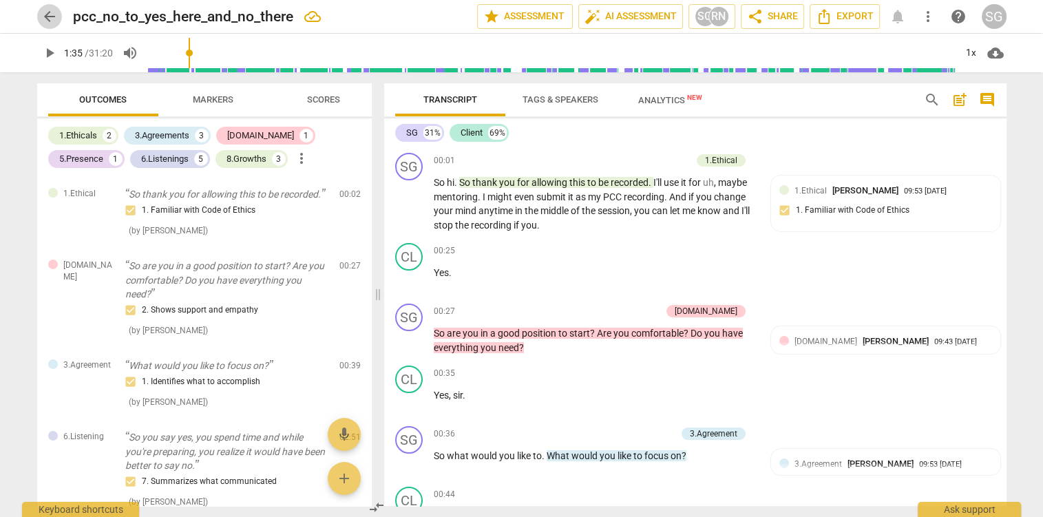
click at [46, 15] on span "arrow_back" at bounding box center [49, 16] width 17 height 17
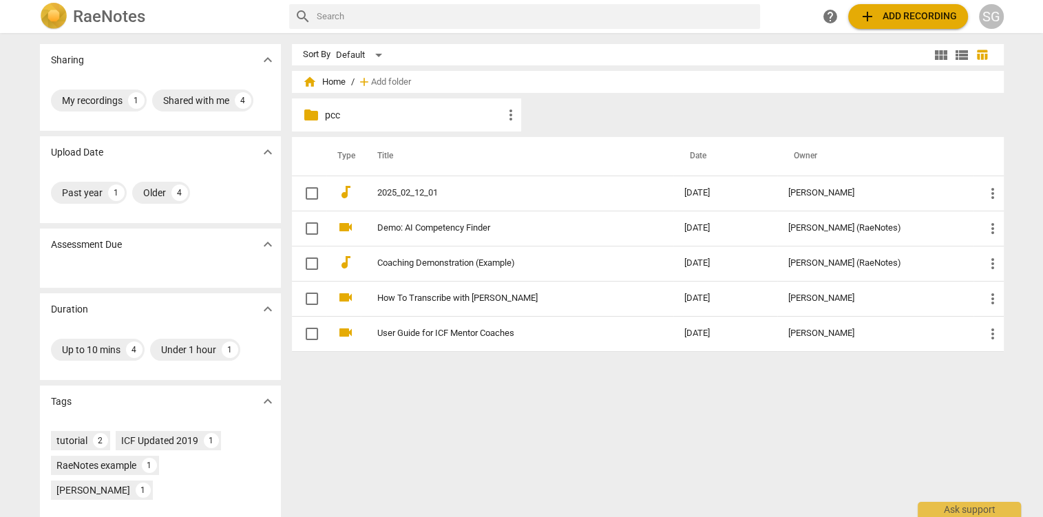
click at [340, 117] on p "pcc" at bounding box center [414, 115] width 178 height 14
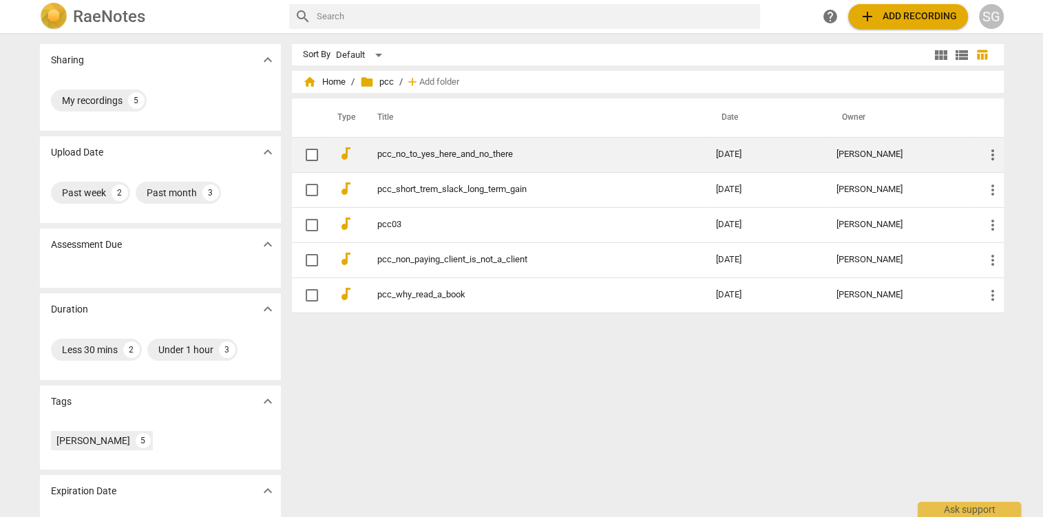
click at [404, 151] on link "pcc_no_to_yes_here_and_no_there" at bounding box center [521, 154] width 289 height 10
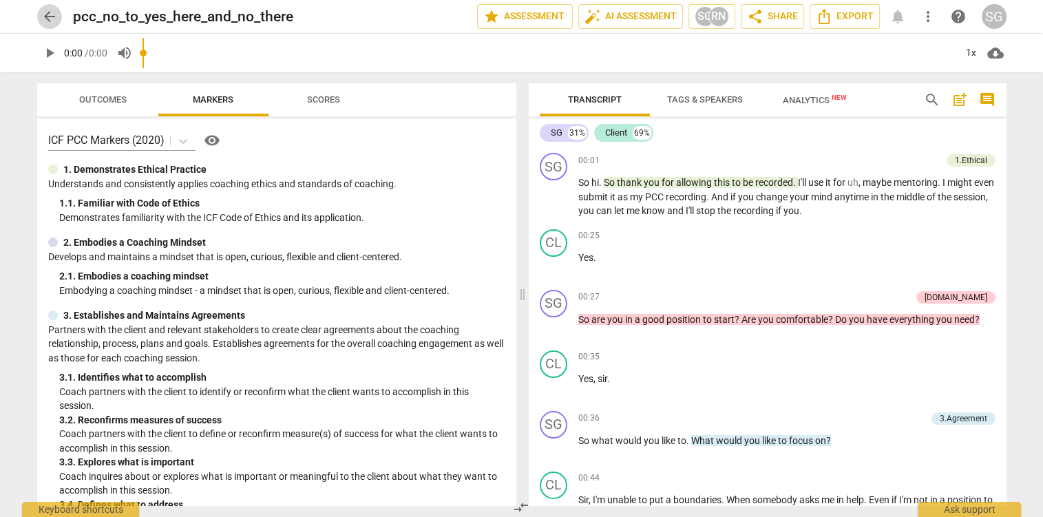
click at [51, 17] on span "arrow_back" at bounding box center [49, 16] width 17 height 17
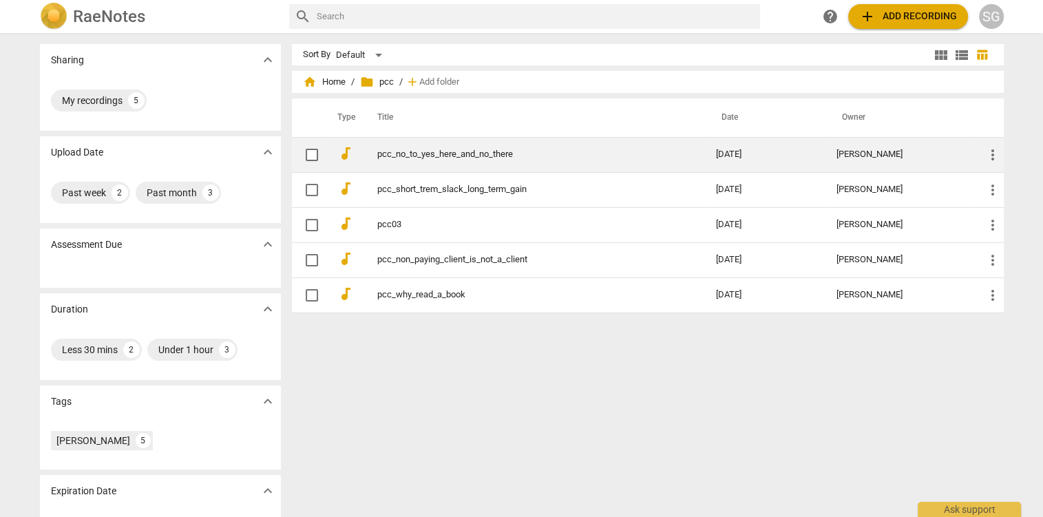
click at [314, 155] on input "checkbox" at bounding box center [312, 155] width 29 height 17
checkbox input "false"
click at [995, 152] on span "more_vert" at bounding box center [993, 155] width 17 height 17
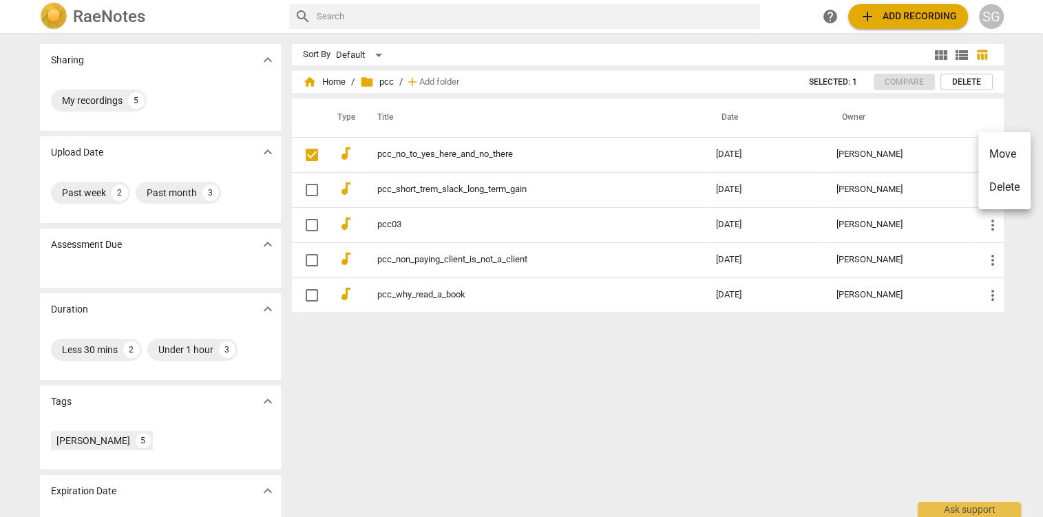
click at [928, 423] on div at bounding box center [521, 258] width 1043 height 517
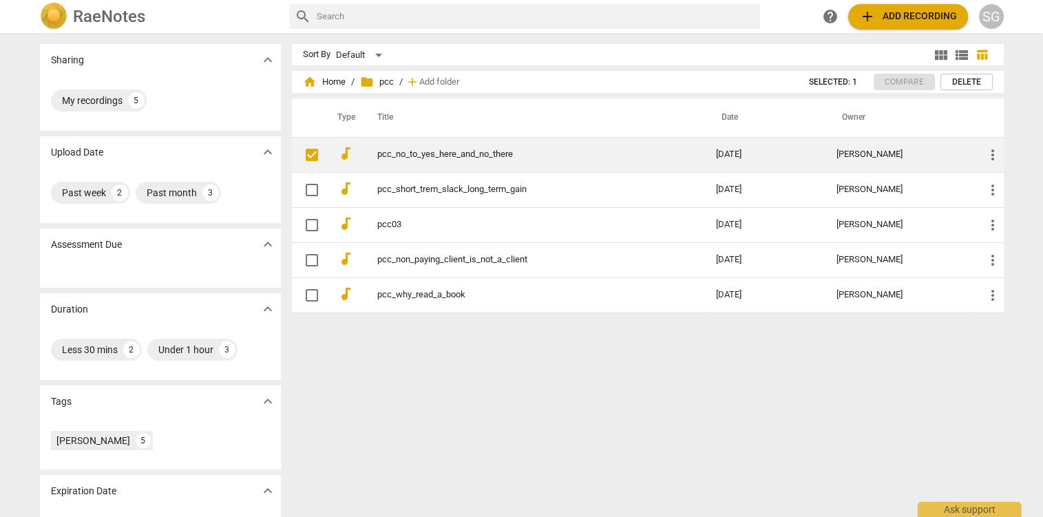
click at [381, 152] on link "pcc_no_to_yes_here_and_no_there" at bounding box center [521, 154] width 289 height 10
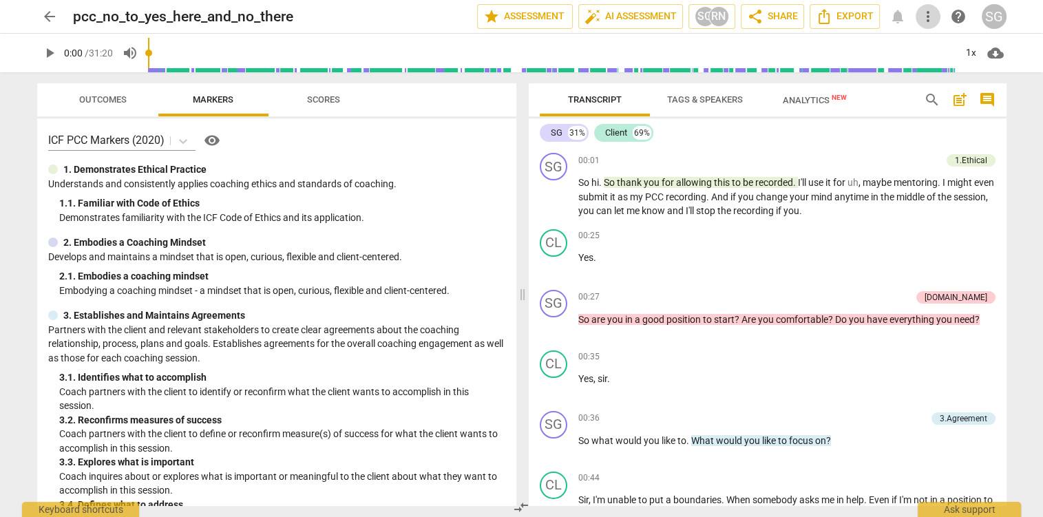
click at [930, 19] on span "more_vert" at bounding box center [928, 16] width 17 height 17
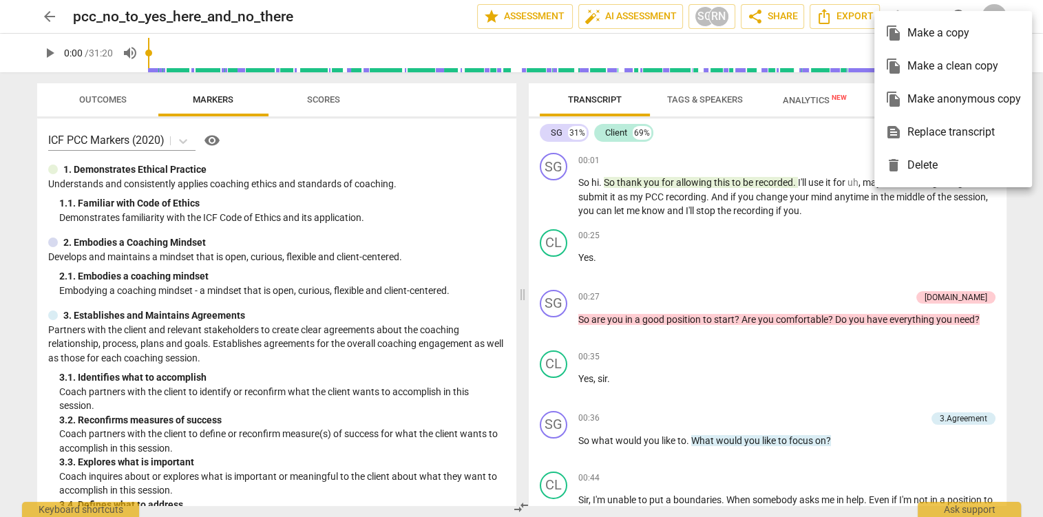
click at [962, 70] on div "file_copy Make a clean copy" at bounding box center [954, 66] width 136 height 33
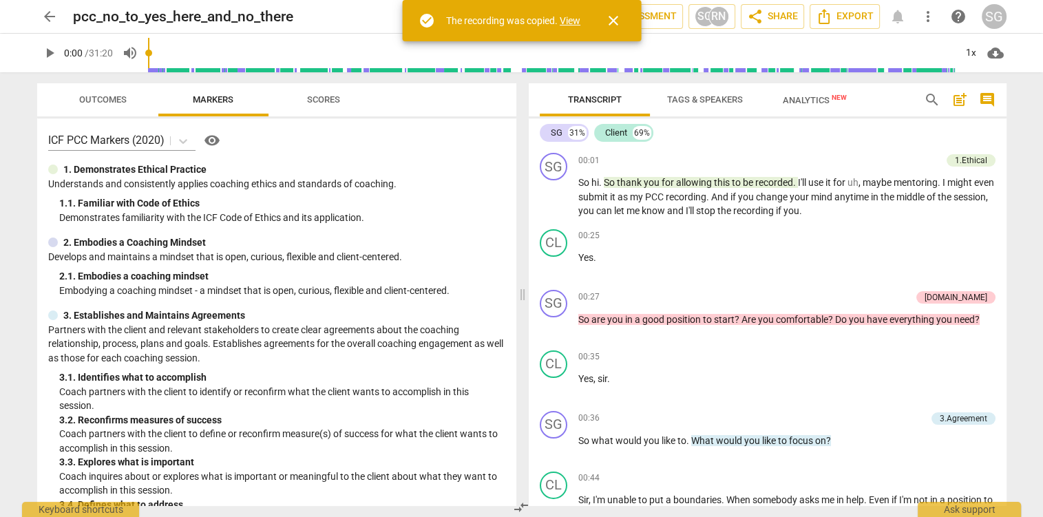
click at [577, 19] on link "View" at bounding box center [570, 20] width 21 height 11
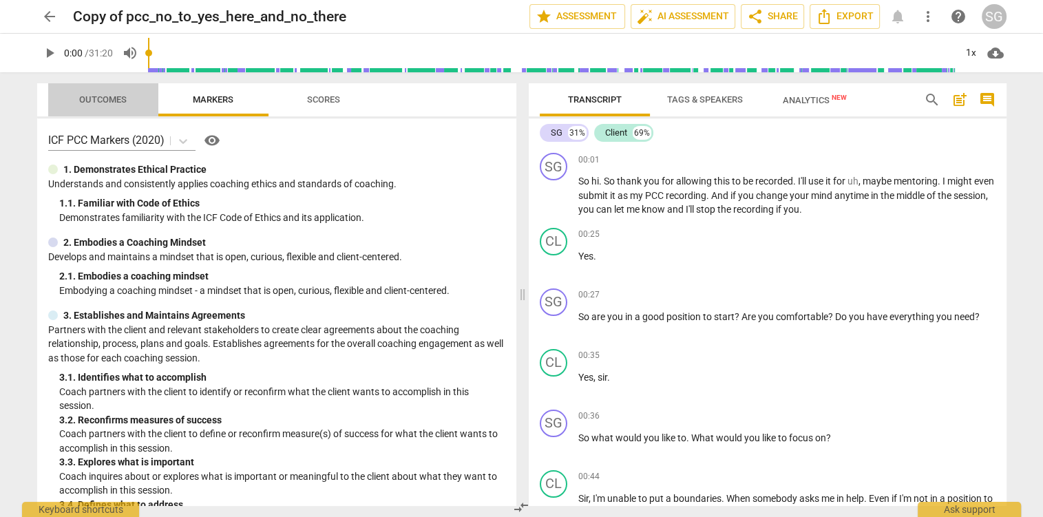
click at [111, 97] on span "Outcomes" at bounding box center [103, 99] width 48 height 10
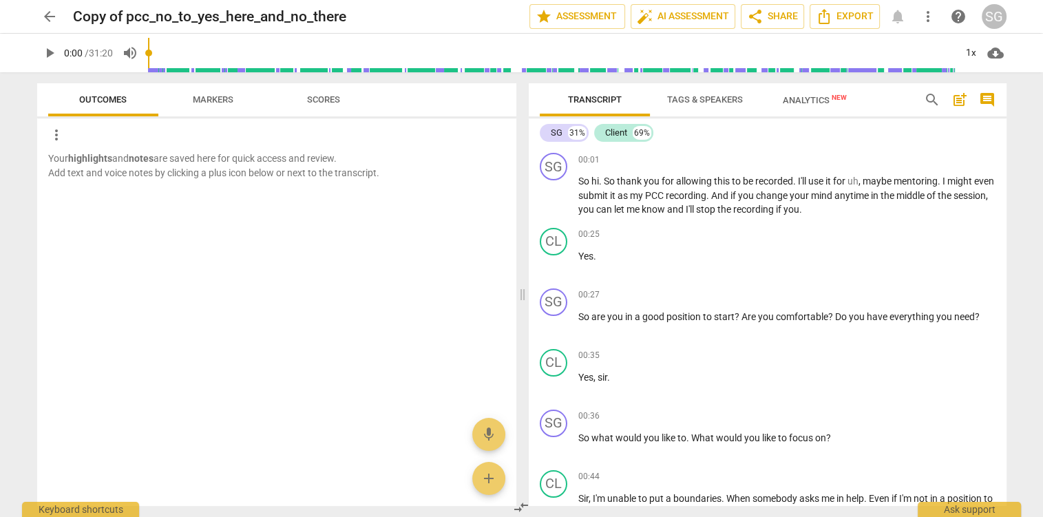
click at [55, 10] on span "arrow_back" at bounding box center [49, 16] width 17 height 17
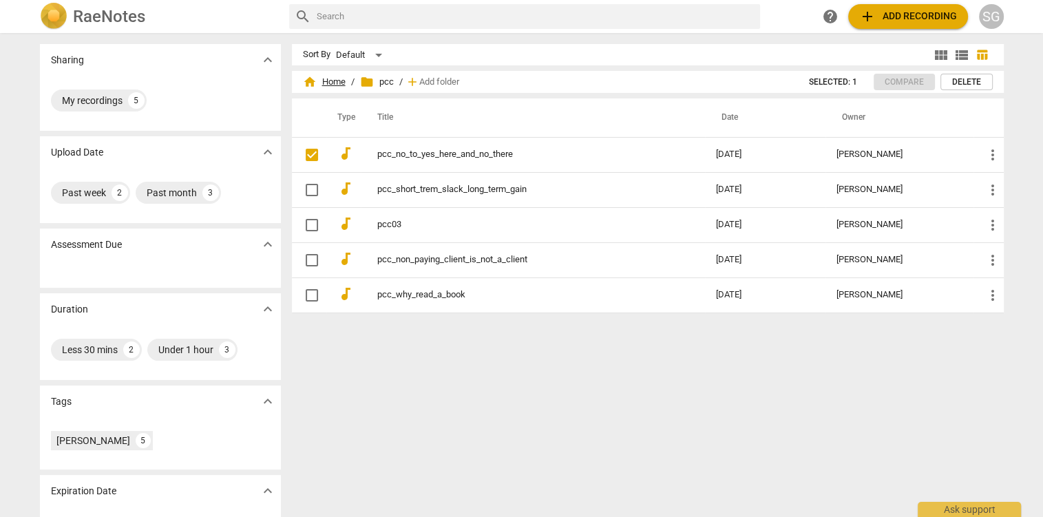
click at [344, 80] on span "home Home" at bounding box center [324, 82] width 43 height 14
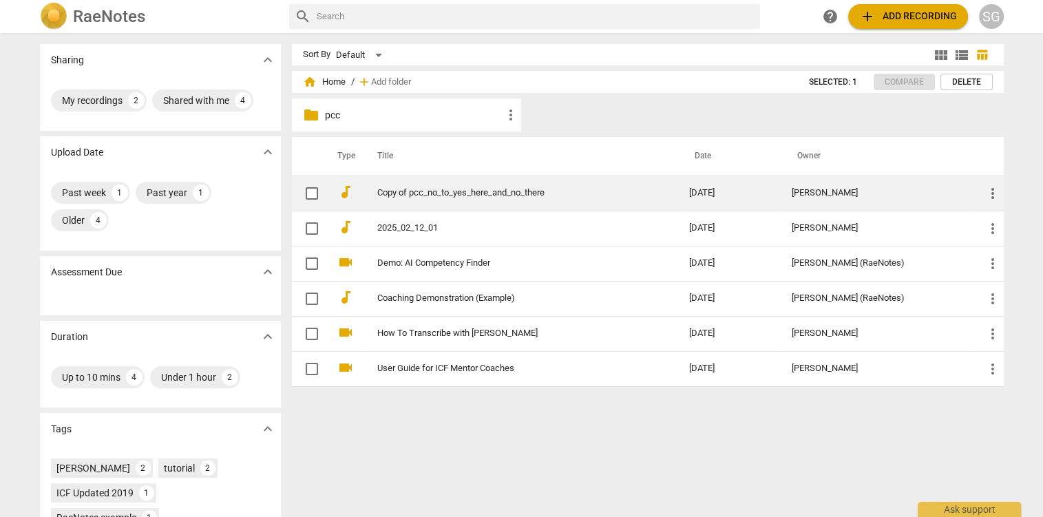
click at [315, 196] on input "checkbox" at bounding box center [312, 193] width 29 height 17
checkbox input "false"
click at [437, 191] on link "Copy of pcc_no_to_yes_here_and_no_there" at bounding box center [508, 193] width 262 height 10
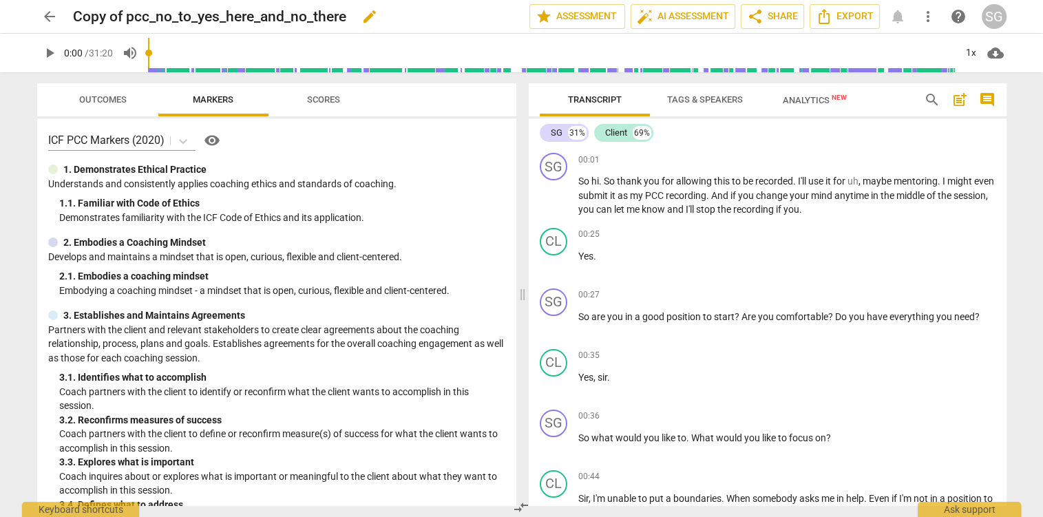
click at [378, 19] on span "edit" at bounding box center [370, 16] width 17 height 17
click at [127, 15] on input "Copy of pcc_no_to_yes_here_and_no_there" at bounding box center [271, 16] width 396 height 26
type input "raw_asis_pcc_no_to_yes_here_and_no_there"
click at [51, 15] on span "arrow_back" at bounding box center [49, 16] width 17 height 17
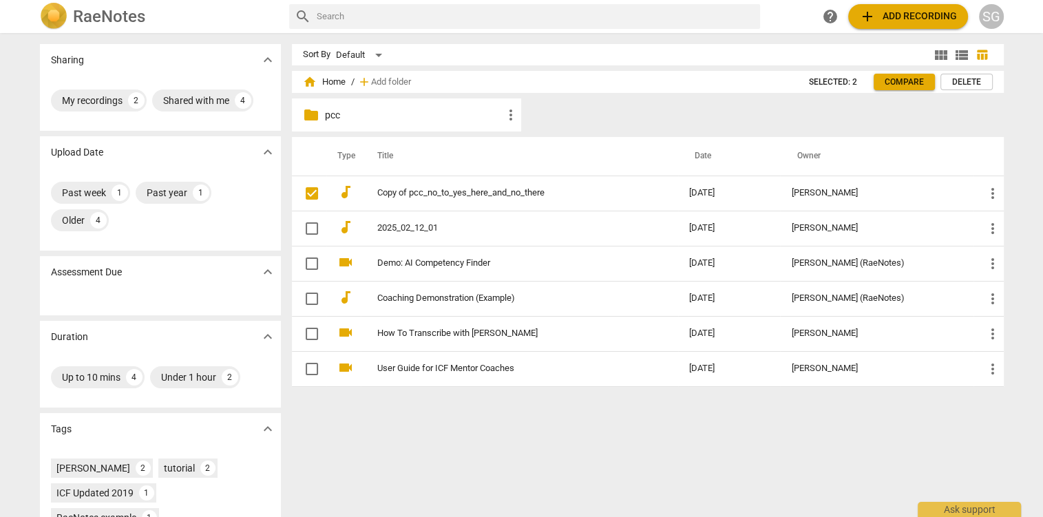
click at [335, 110] on p "pcc" at bounding box center [414, 115] width 178 height 14
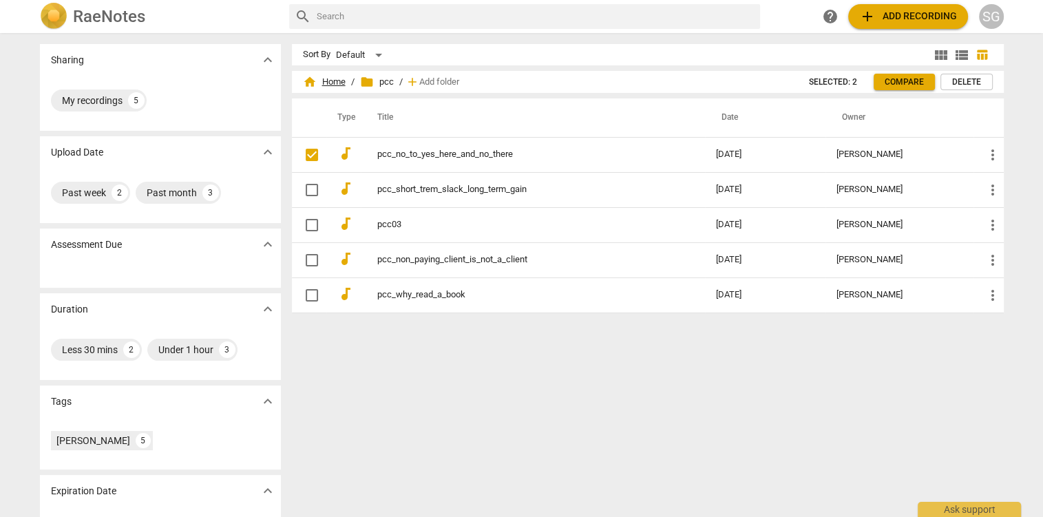
click at [337, 83] on span "home Home" at bounding box center [324, 82] width 43 height 14
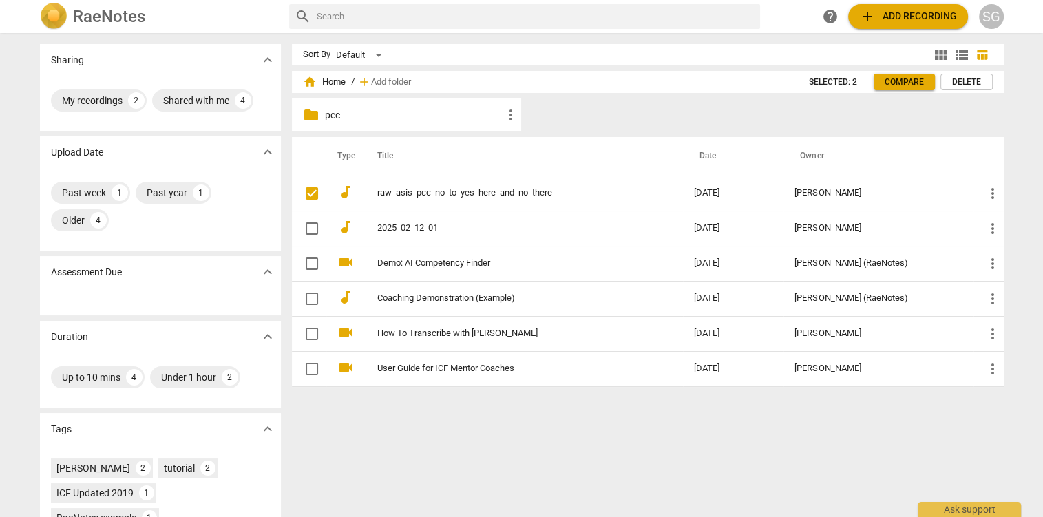
click at [337, 112] on p "pcc" at bounding box center [414, 115] width 178 height 14
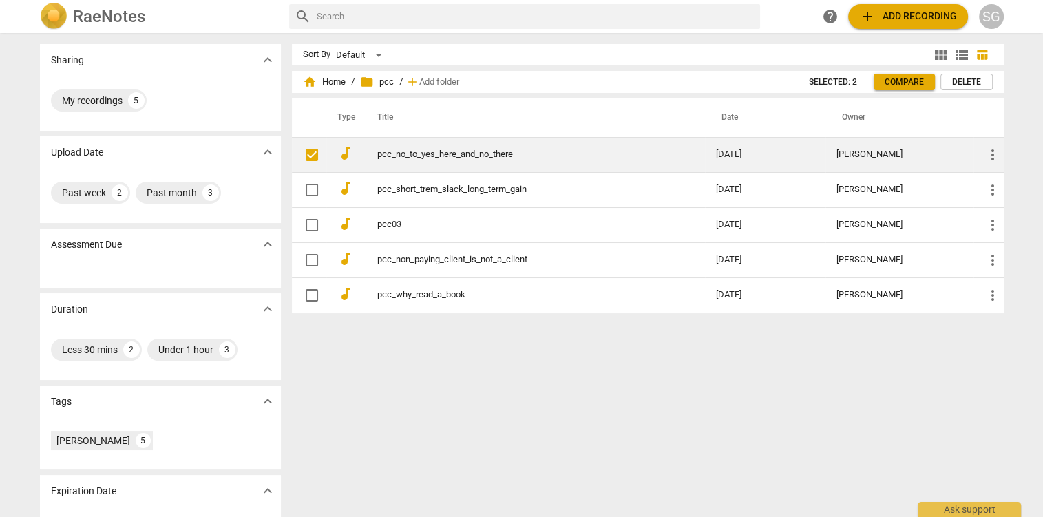
click at [406, 156] on link "pcc_no_to_yes_here_and_no_there" at bounding box center [521, 154] width 289 height 10
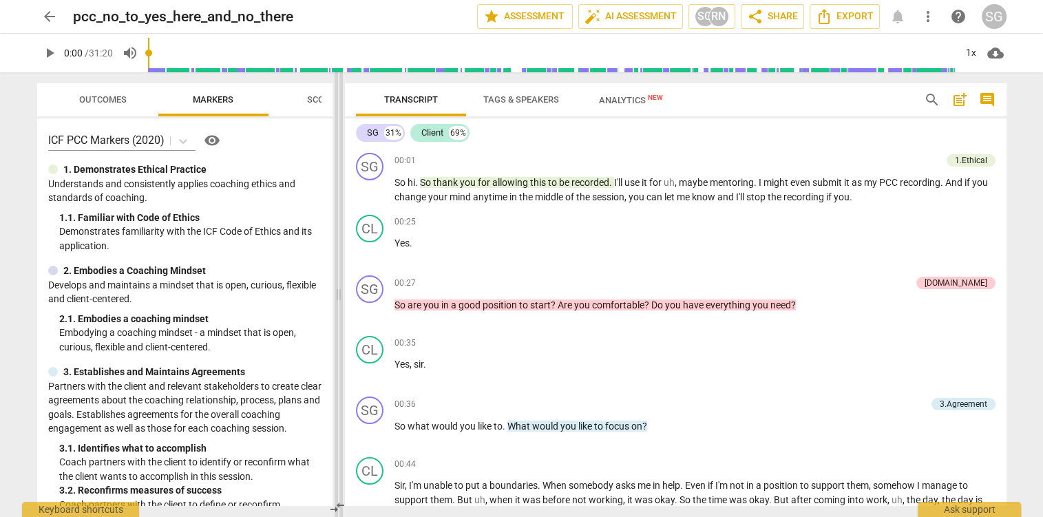
drag, startPoint x: 523, startPoint y: 295, endPoint x: 339, endPoint y: 289, distance: 184.0
click at [339, 289] on span at bounding box center [339, 294] width 8 height 445
drag, startPoint x: 52, startPoint y: 56, endPoint x: 59, endPoint y: 59, distance: 7.1
click at [52, 57] on span "play_arrow" at bounding box center [49, 53] width 17 height 17
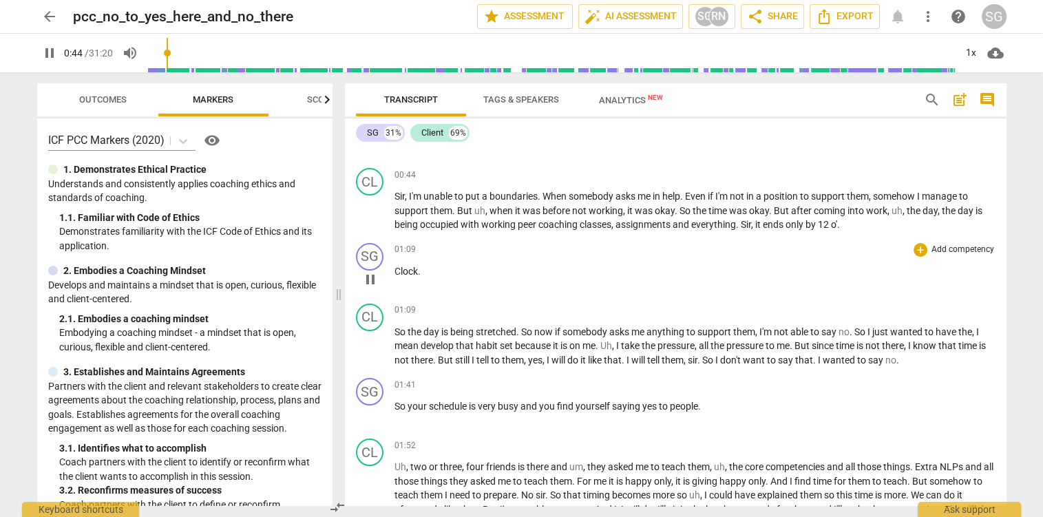
scroll to position [291, 0]
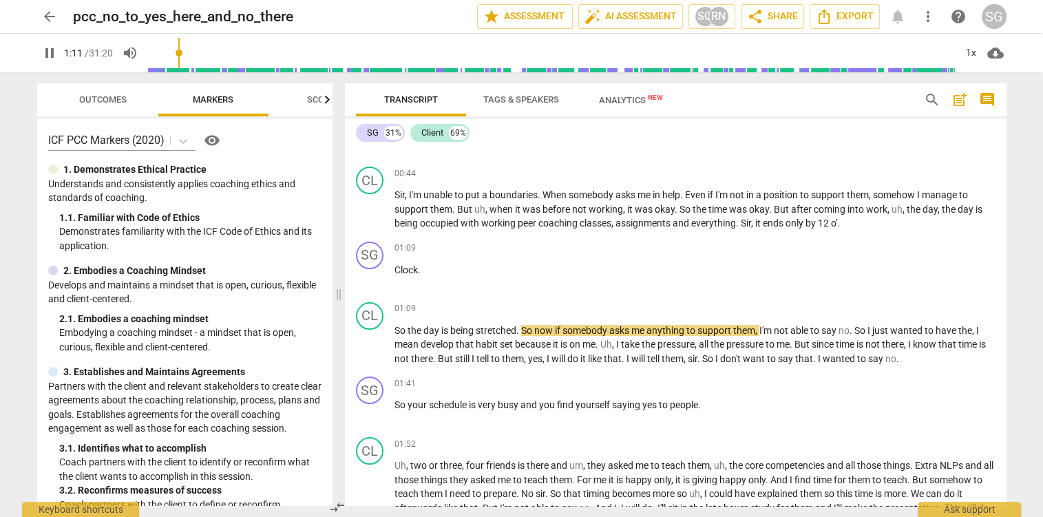
click at [48, 57] on span "pause" at bounding box center [49, 53] width 17 height 17
click at [395, 270] on span "Clock" at bounding box center [406, 269] width 23 height 11
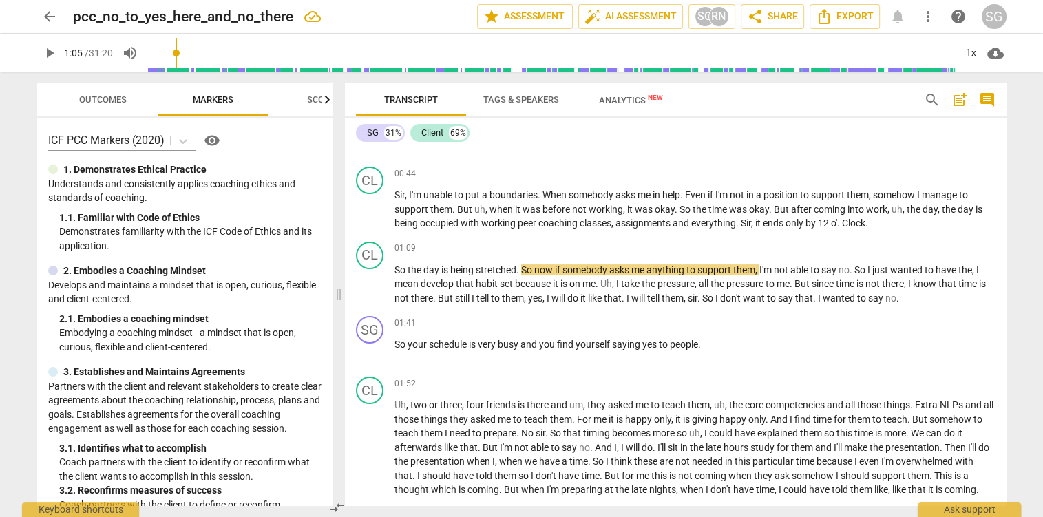
click at [180, 53] on input "range" at bounding box center [552, 53] width 808 height 44
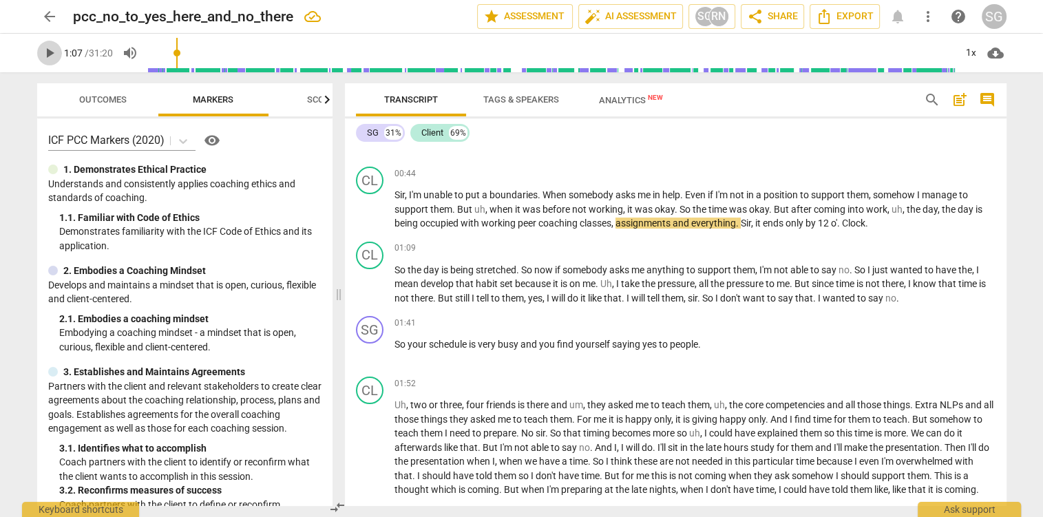
click at [51, 48] on span "play_arrow" at bounding box center [49, 53] width 17 height 17
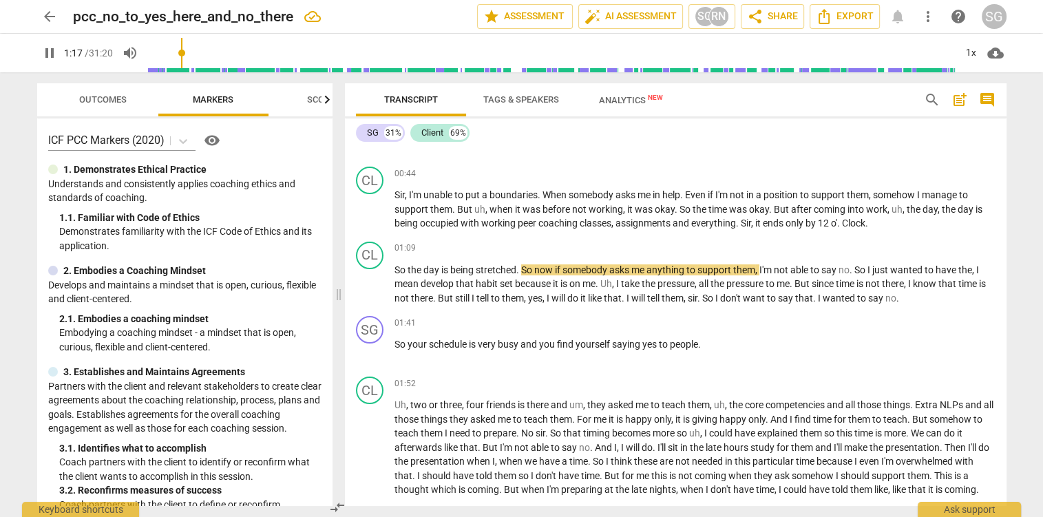
click at [50, 56] on span "pause" at bounding box center [49, 53] width 17 height 17
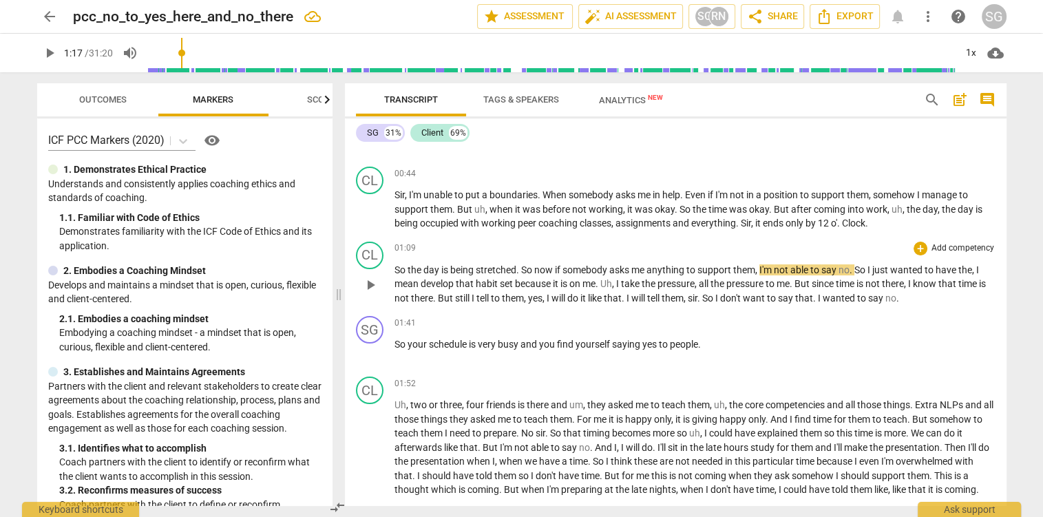
click at [397, 268] on span "So" at bounding box center [401, 269] width 13 height 11
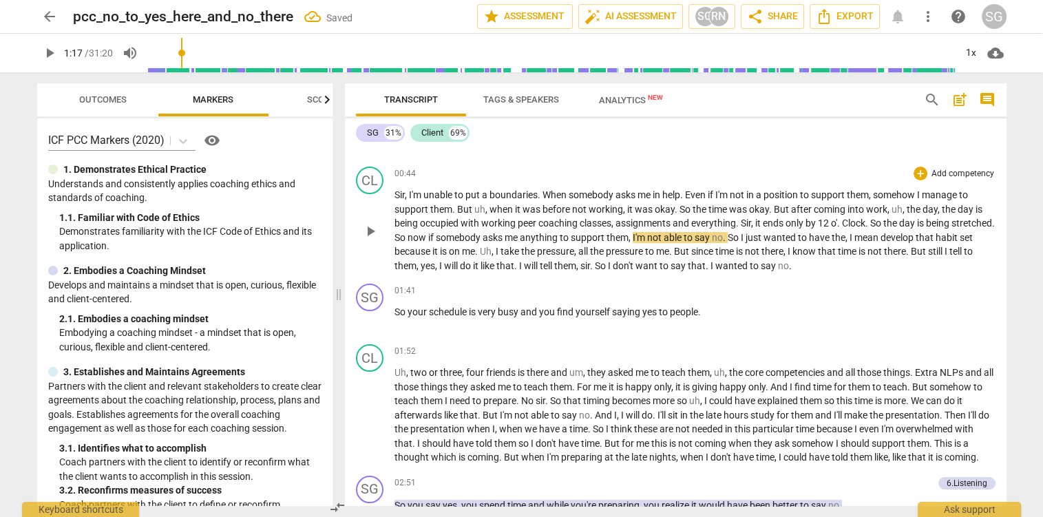
click at [569, 219] on span "coaching" at bounding box center [559, 223] width 41 height 11
click at [180, 54] on input "range" at bounding box center [552, 53] width 808 height 44
click at [50, 52] on span "play_arrow" at bounding box center [49, 53] width 17 height 17
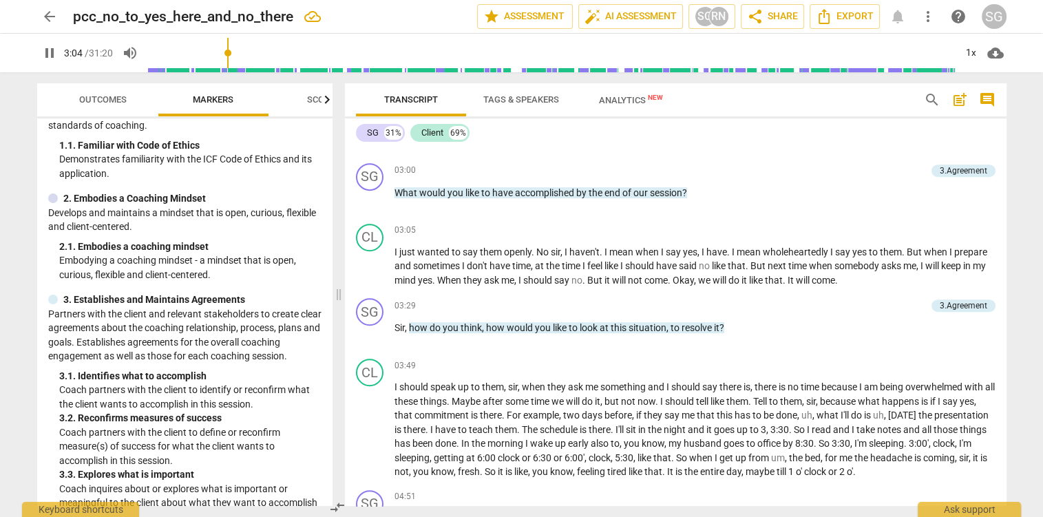
scroll to position [727, 0]
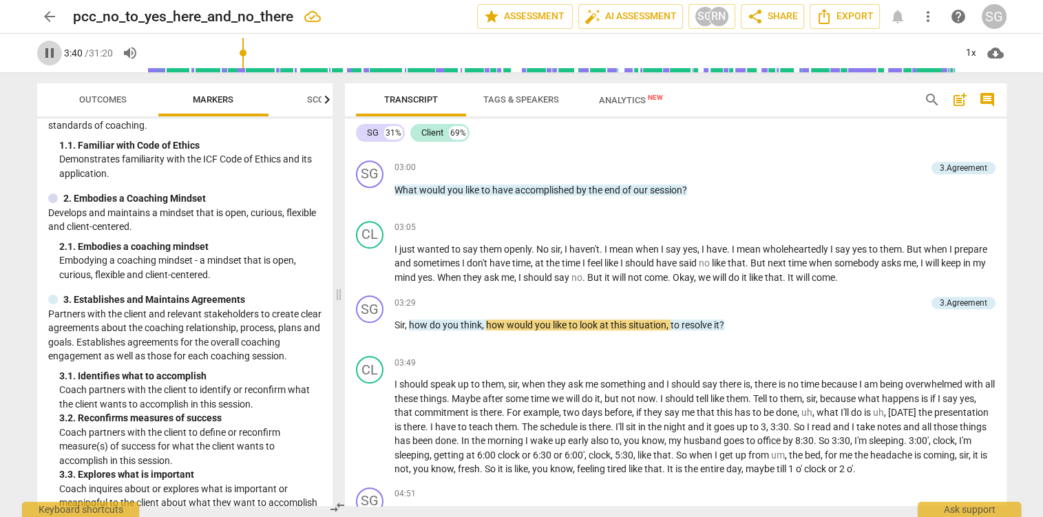
click at [47, 58] on span "pause" at bounding box center [49, 53] width 17 height 17
drag, startPoint x: 395, startPoint y: 325, endPoint x: 409, endPoint y: 325, distance: 13.8
click at [409, 325] on p "Sir , how do you think , how would you like to look at this situation , to reso…" at bounding box center [695, 325] width 601 height 14
click at [393, 324] on div "play_arrow pause" at bounding box center [376, 332] width 35 height 18
click at [397, 326] on span "Sir" at bounding box center [400, 325] width 10 height 11
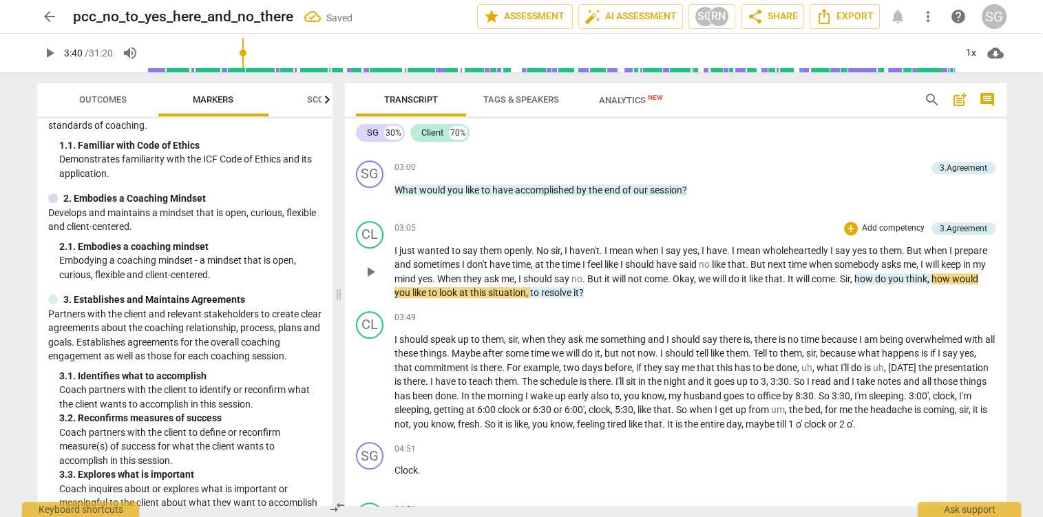
click at [855, 277] on span "," at bounding box center [852, 278] width 4 height 11
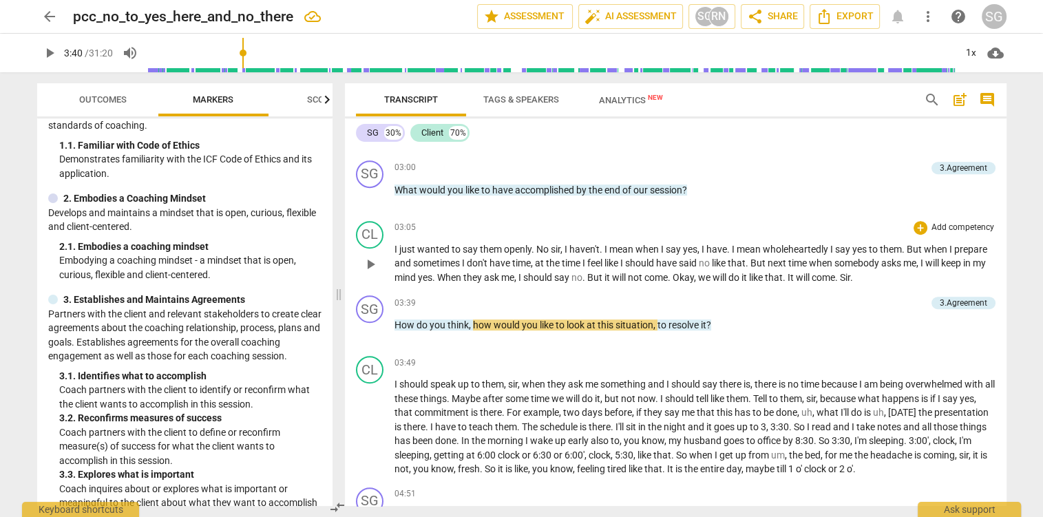
click at [749, 280] on span "it" at bounding box center [746, 277] width 8 height 11
click at [51, 63] on button "play_arrow" at bounding box center [49, 53] width 25 height 25
click at [240, 51] on input "range" at bounding box center [552, 53] width 808 height 44
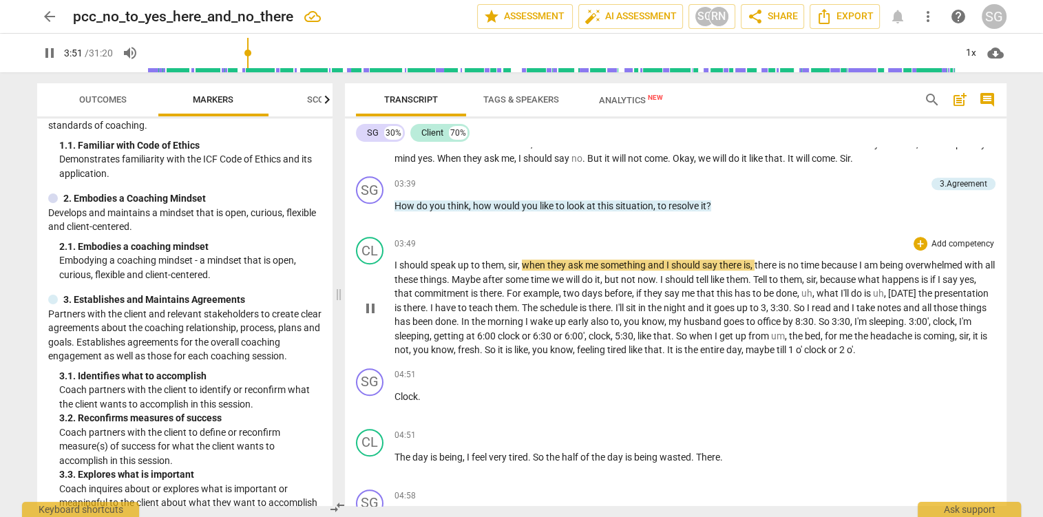
scroll to position [873, 0]
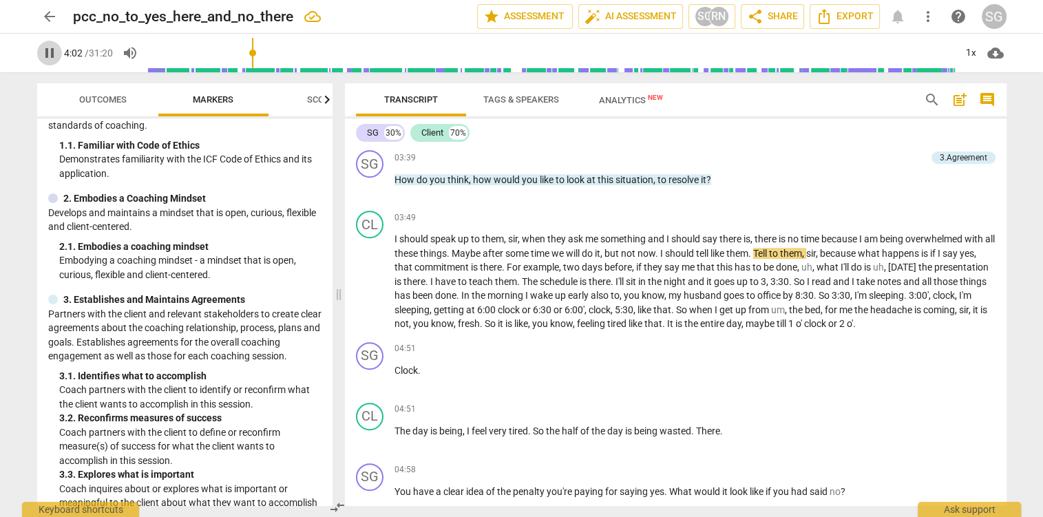
click at [49, 59] on span "pause" at bounding box center [49, 53] width 17 height 17
click at [395, 368] on span "Clock" at bounding box center [406, 370] width 23 height 11
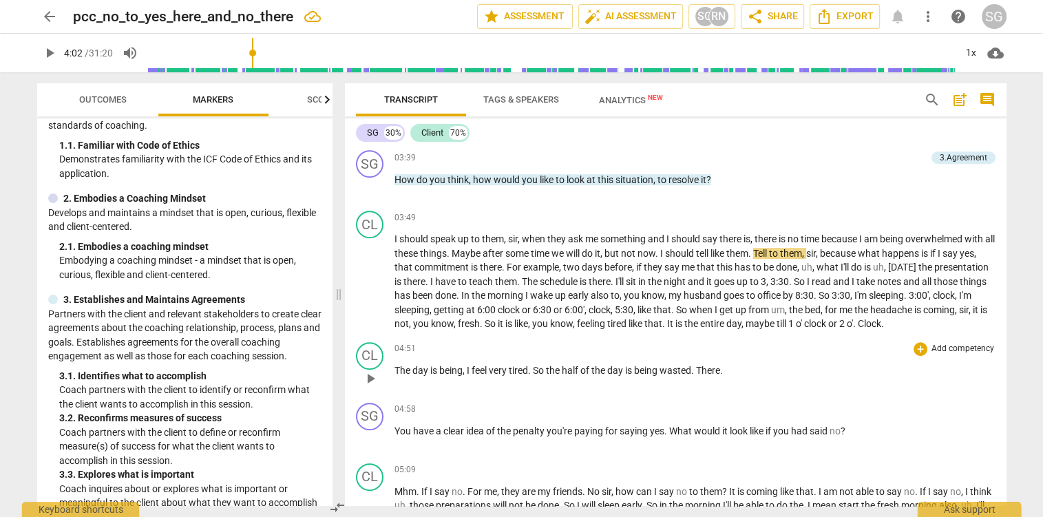
click at [397, 373] on span "The" at bounding box center [404, 370] width 18 height 11
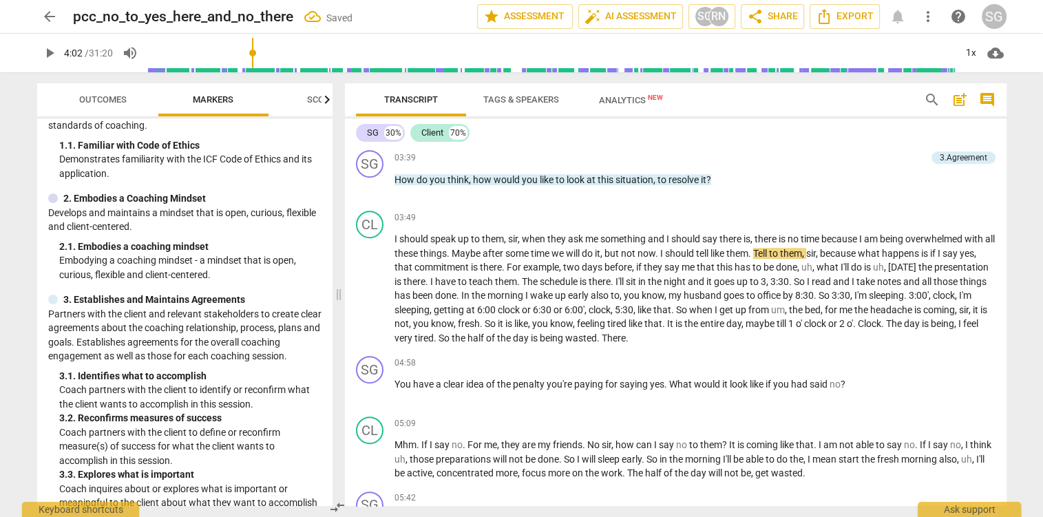
click at [50, 47] on span "play_arrow" at bounding box center [49, 53] width 17 height 17
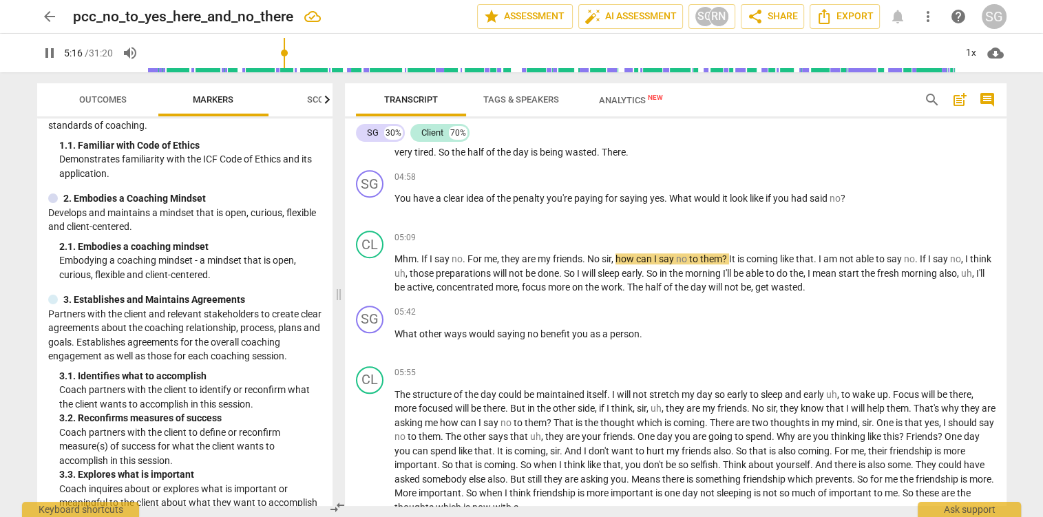
scroll to position [1091, 0]
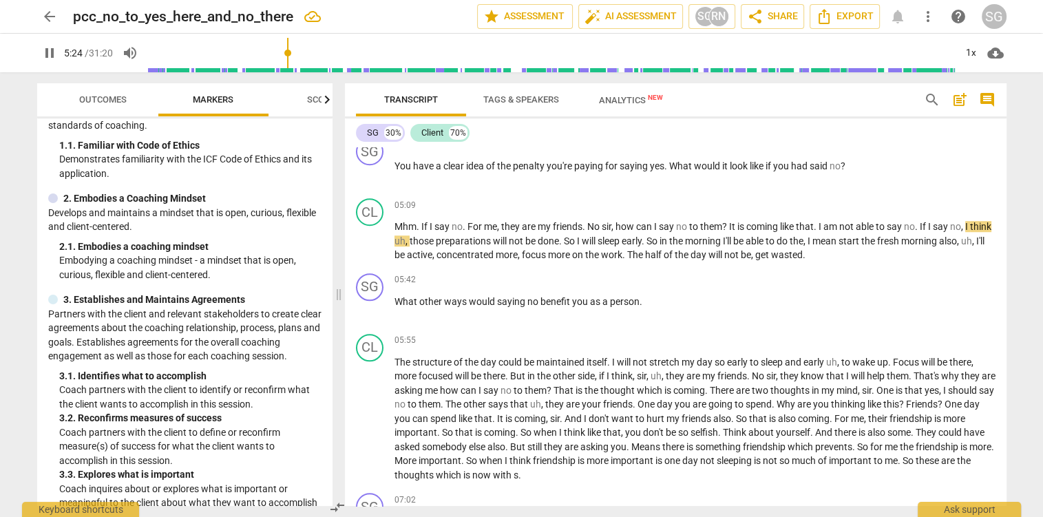
click at [47, 61] on button "pause" at bounding box center [49, 53] width 25 height 25
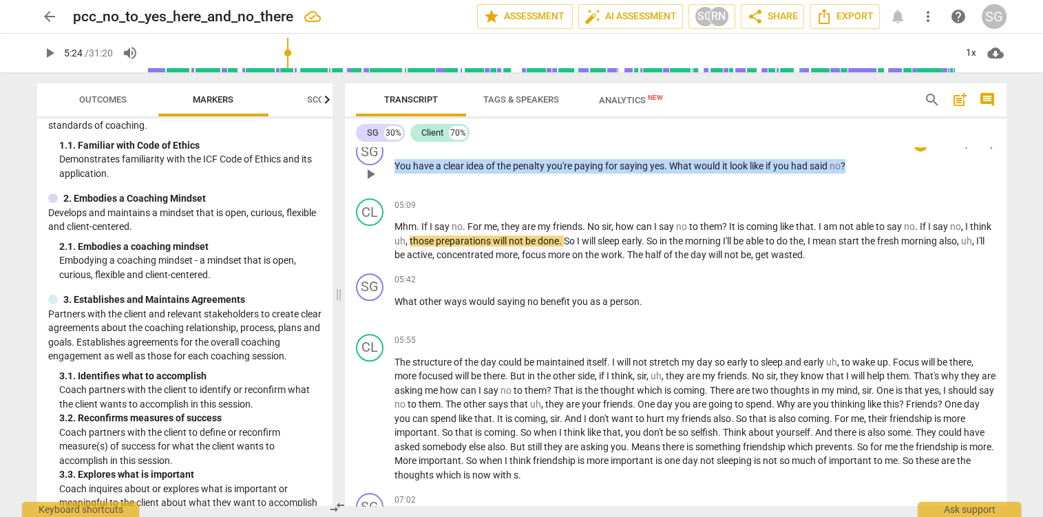
drag, startPoint x: 395, startPoint y: 165, endPoint x: 854, endPoint y: 176, distance: 459.5
click at [854, 176] on div "04:58 + Add competency keyboard_arrow_right You have a clear idea of the penalt…" at bounding box center [695, 163] width 601 height 50
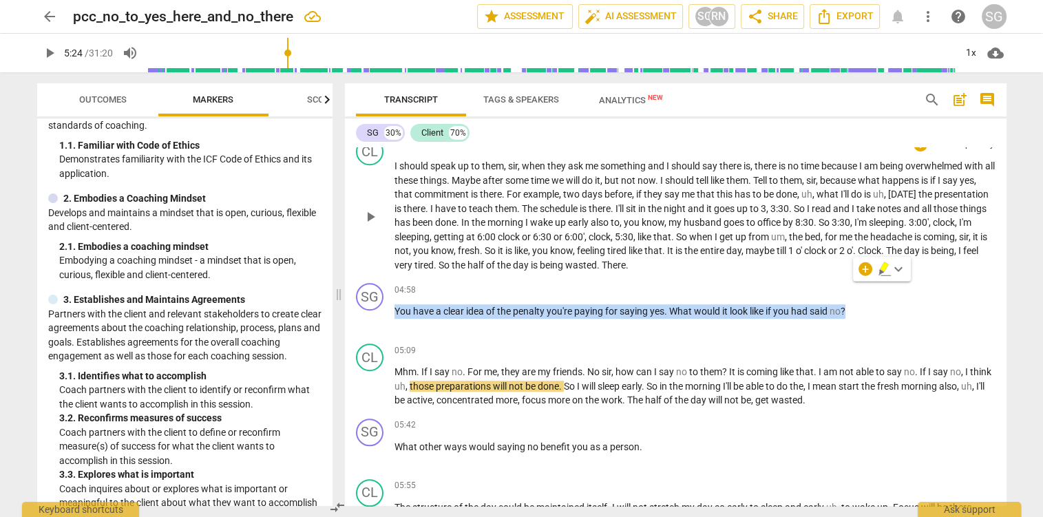
scroll to position [945, 0]
click at [923, 289] on div "+" at bounding box center [921, 291] width 14 height 14
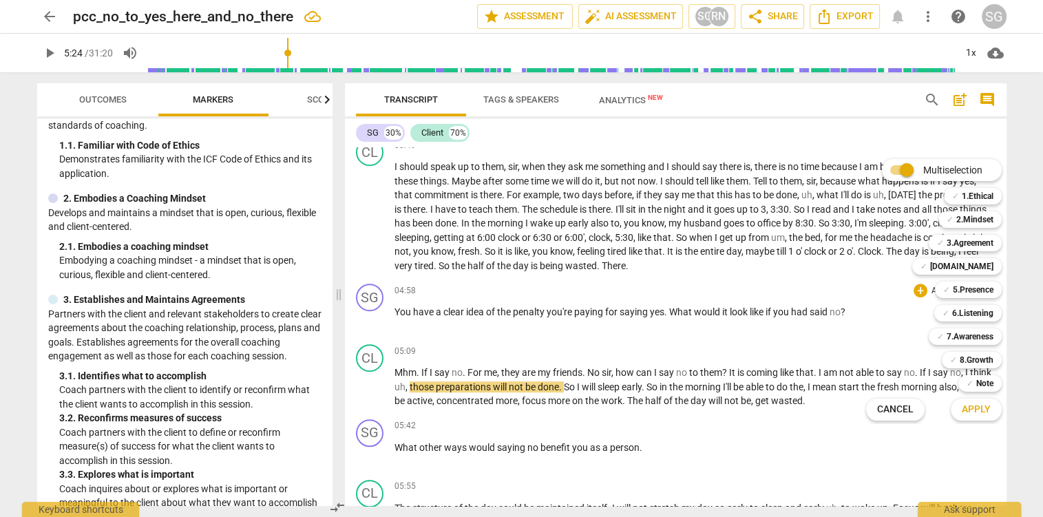
click at [48, 56] on div at bounding box center [521, 258] width 1043 height 517
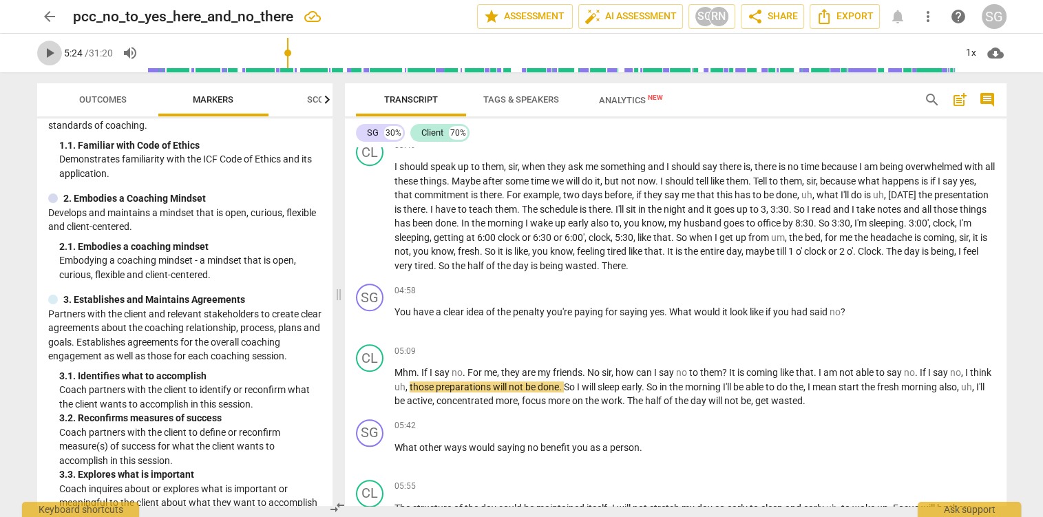
click at [44, 55] on span "play_arrow" at bounding box center [49, 53] width 17 height 17
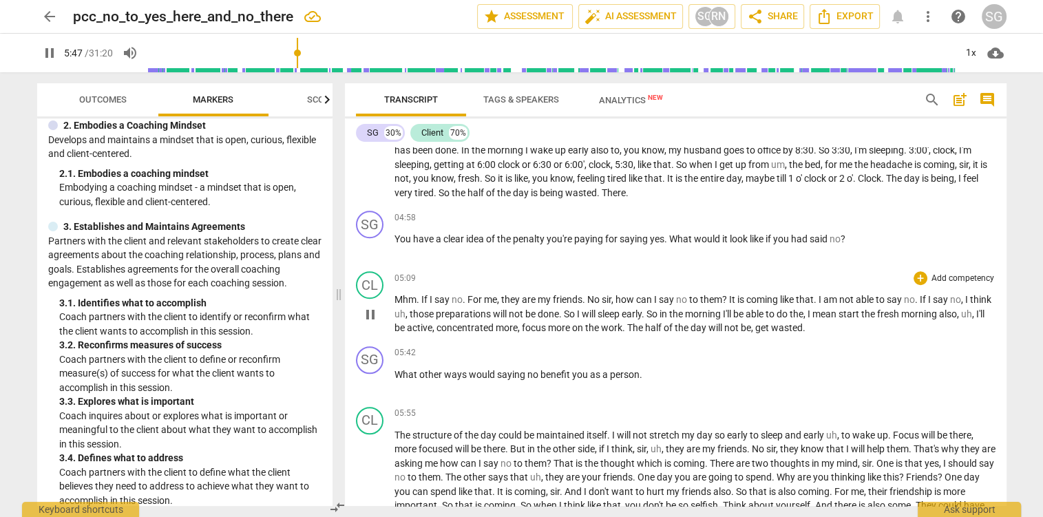
scroll to position [1091, 0]
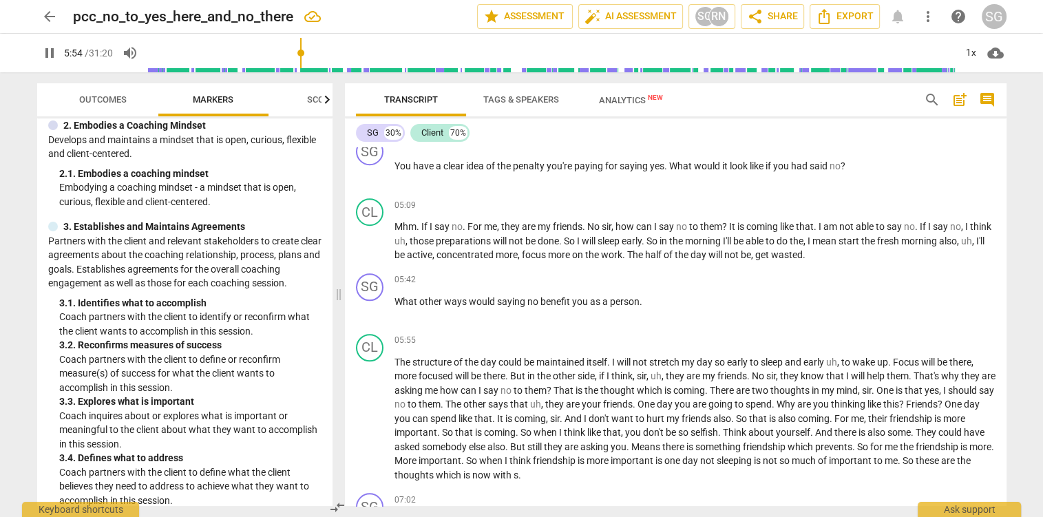
click at [40, 52] on span "pause" at bounding box center [49, 53] width 25 height 17
click at [45, 58] on span "play_arrow" at bounding box center [49, 53] width 17 height 17
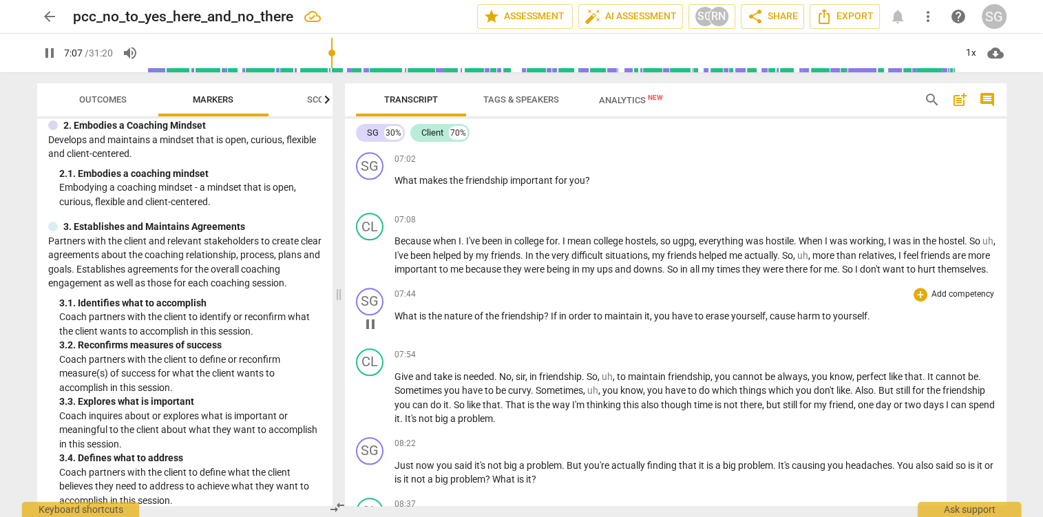
scroll to position [1454, 0]
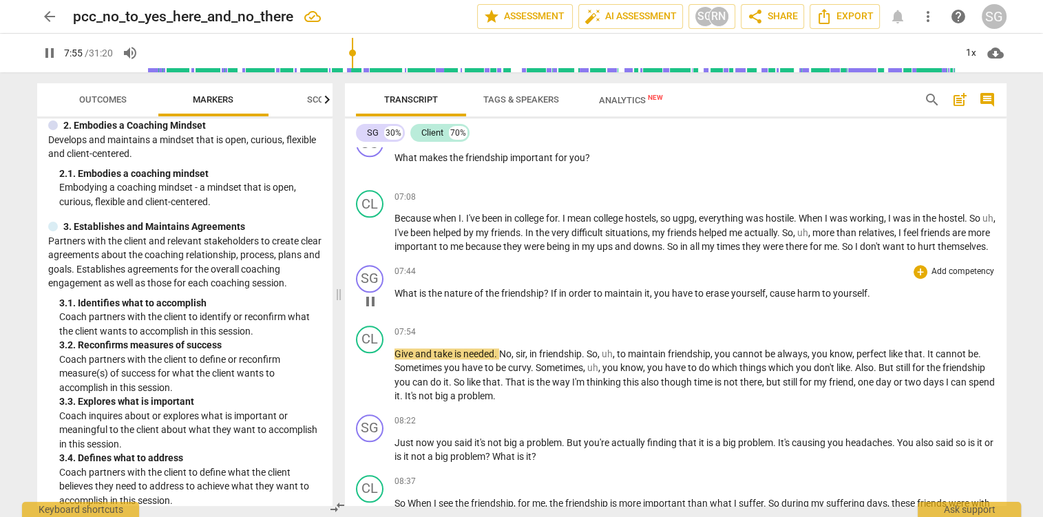
click at [375, 310] on span "pause" at bounding box center [370, 301] width 17 height 17
type input "475"
click at [554, 299] on span "If" at bounding box center [555, 293] width 8 height 11
click at [353, 54] on input "range" at bounding box center [552, 53] width 808 height 44
click at [48, 54] on span "play_arrow" at bounding box center [49, 53] width 17 height 17
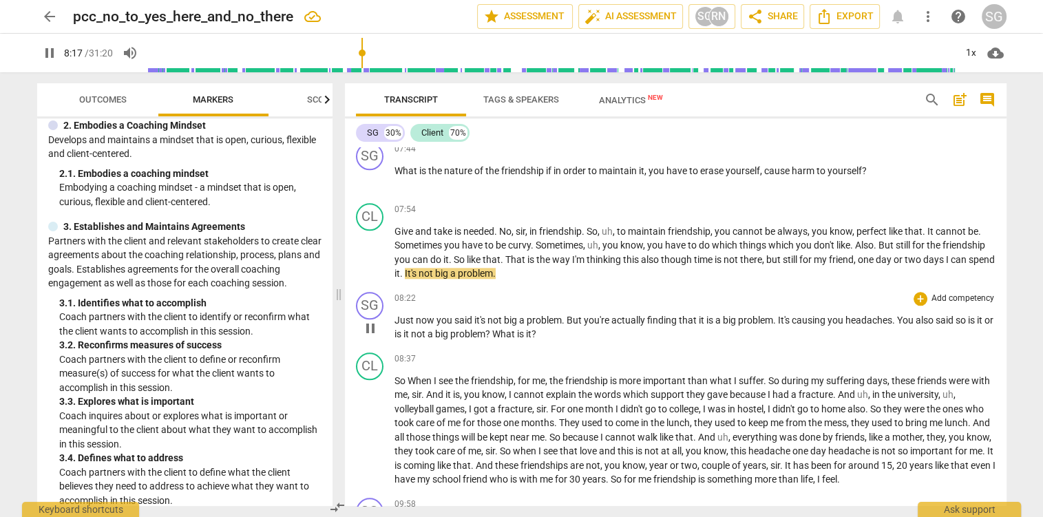
scroll to position [1600, 0]
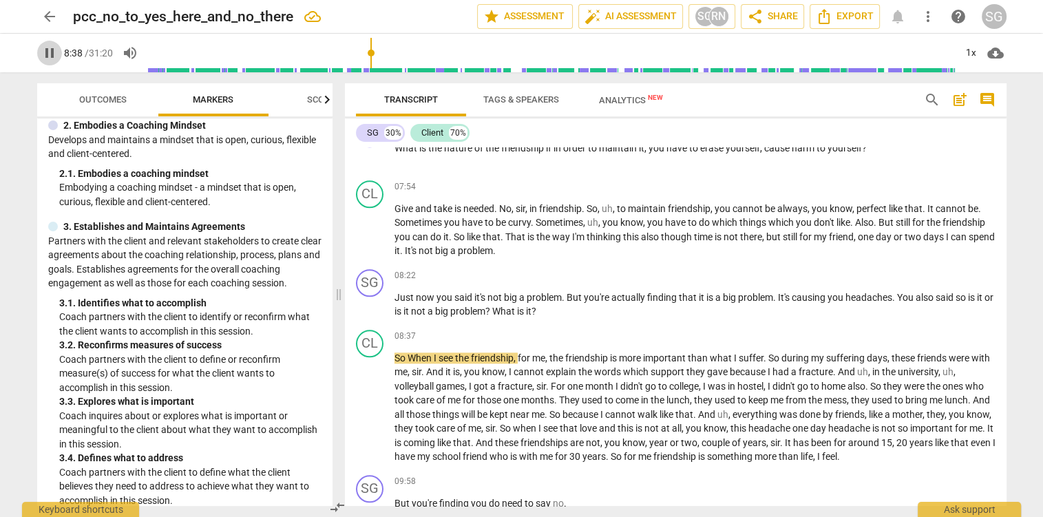
click at [52, 59] on span "pause" at bounding box center [49, 53] width 17 height 17
click at [930, 19] on span "more_vert" at bounding box center [928, 16] width 17 height 17
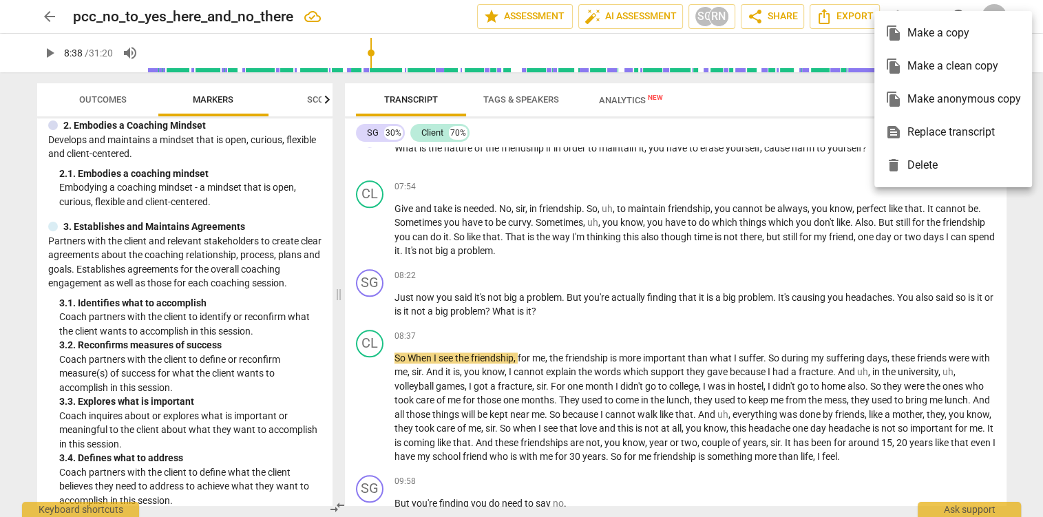
click at [753, 244] on div at bounding box center [521, 258] width 1043 height 517
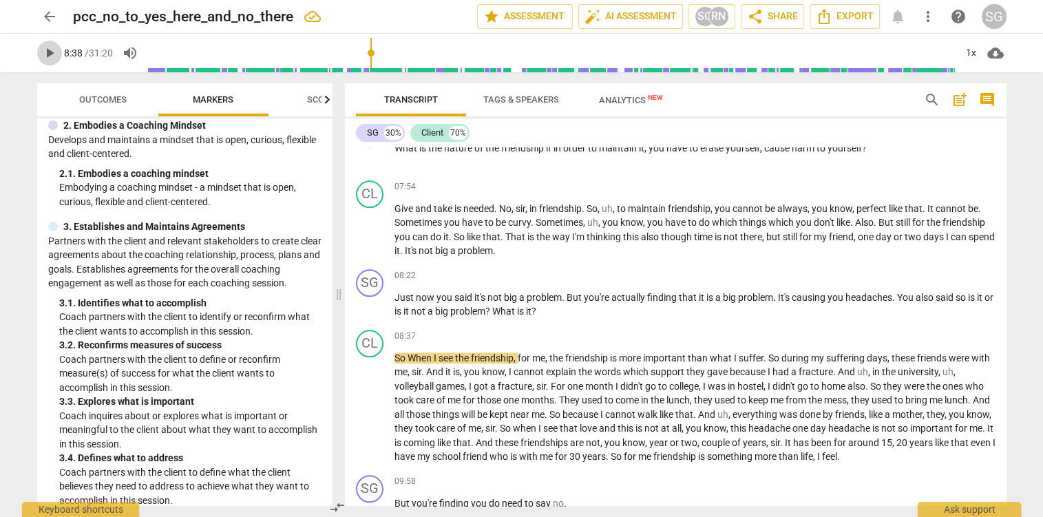
click at [54, 59] on span "play_arrow" at bounding box center [49, 53] width 17 height 17
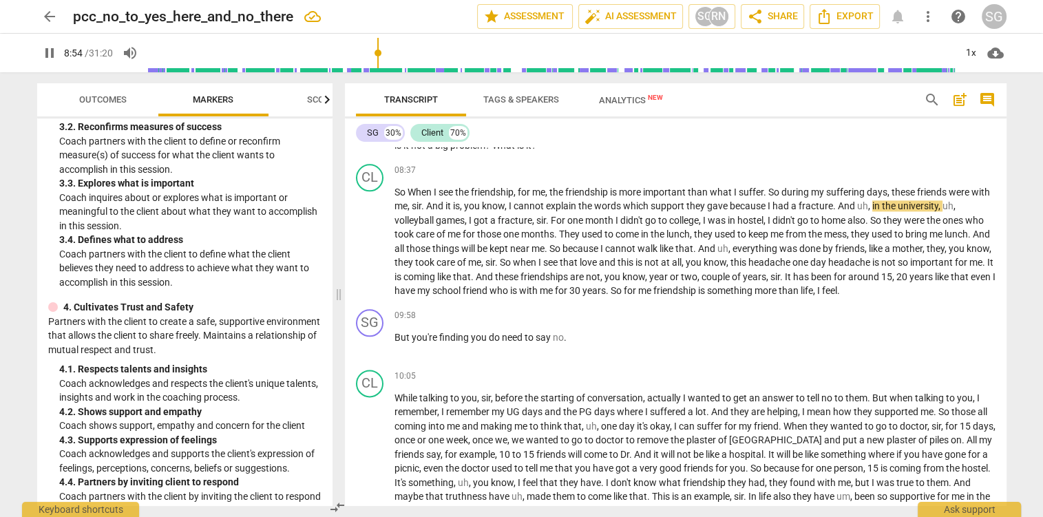
scroll to position [1745, 0]
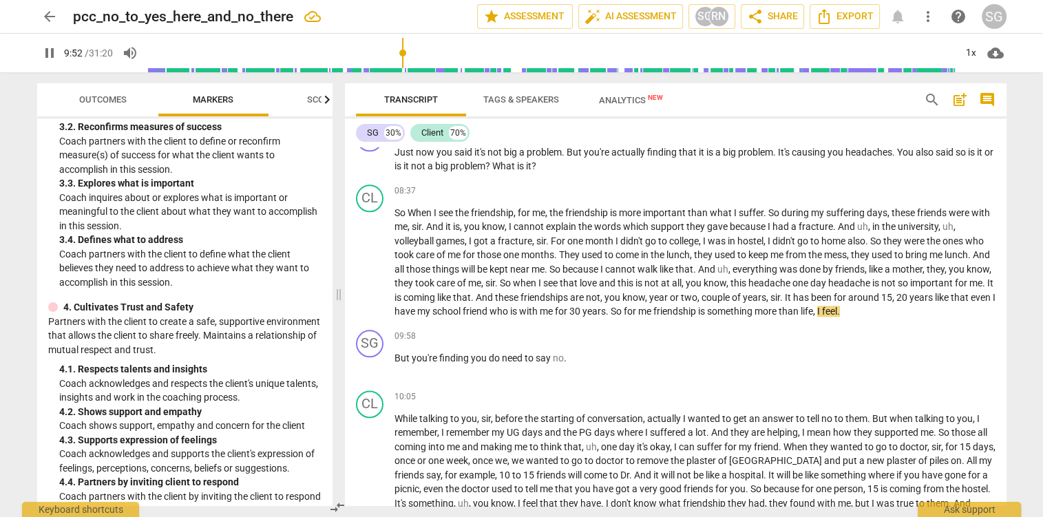
click at [399, 51] on input "range" at bounding box center [552, 53] width 808 height 44
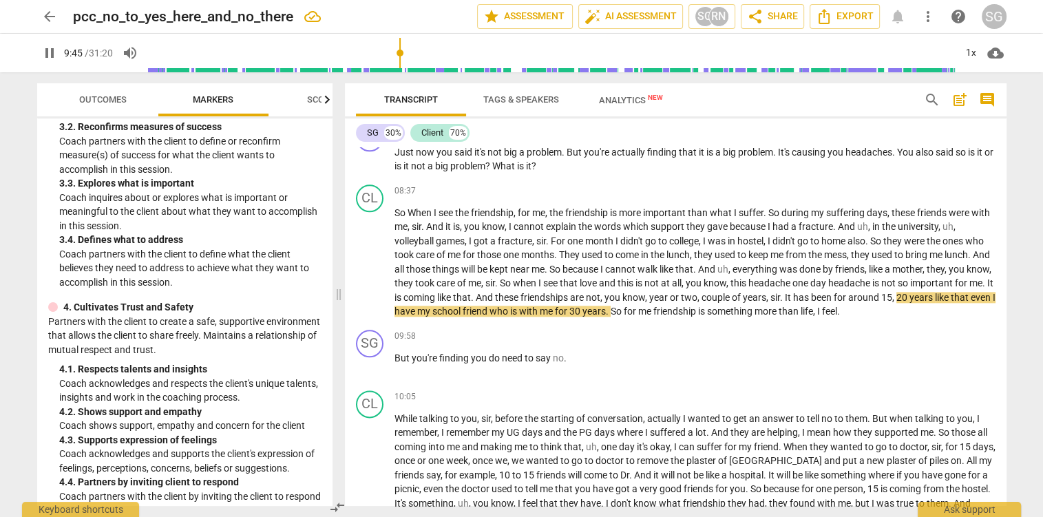
click at [395, 52] on input "range" at bounding box center [552, 53] width 808 height 44
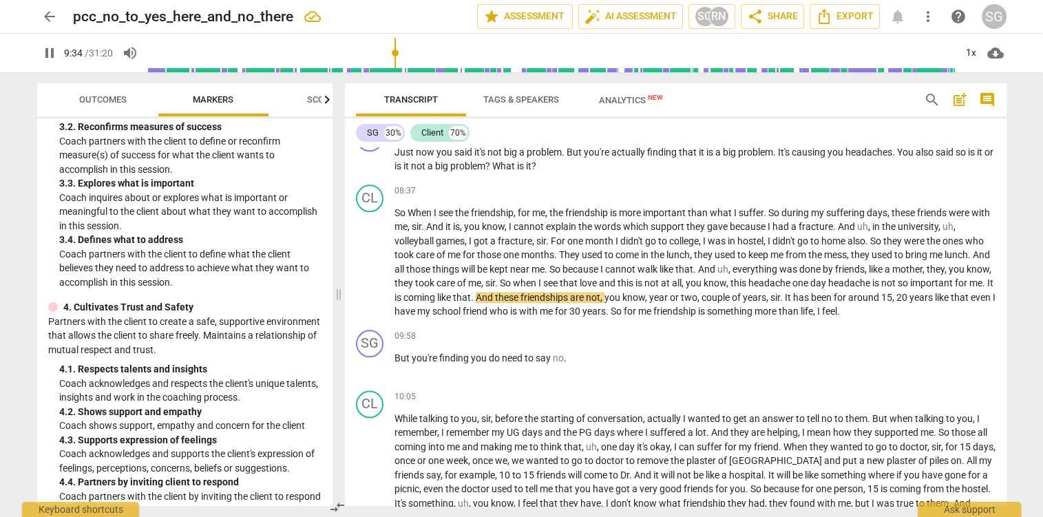
click at [388, 52] on input "range" at bounding box center [552, 53] width 808 height 44
click at [50, 49] on span "pause" at bounding box center [49, 53] width 17 height 17
type input "577"
drag, startPoint x: 536, startPoint y: 309, endPoint x: 578, endPoint y: 305, distance: 41.5
click at [578, 305] on p "So When I see the friendship , for me , the friendship is more important than w…" at bounding box center [695, 262] width 601 height 113
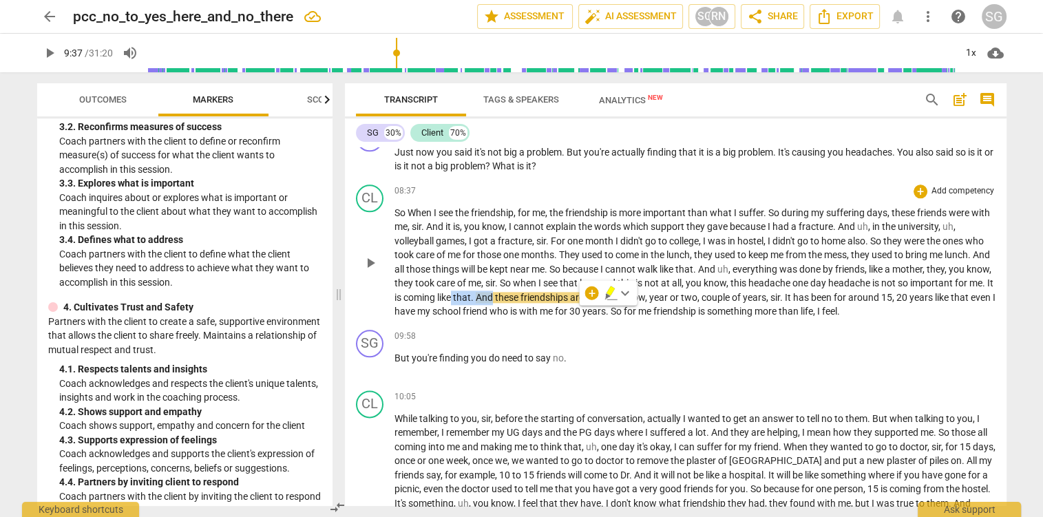
click at [957, 198] on p "Add competency" at bounding box center [962, 191] width 65 height 12
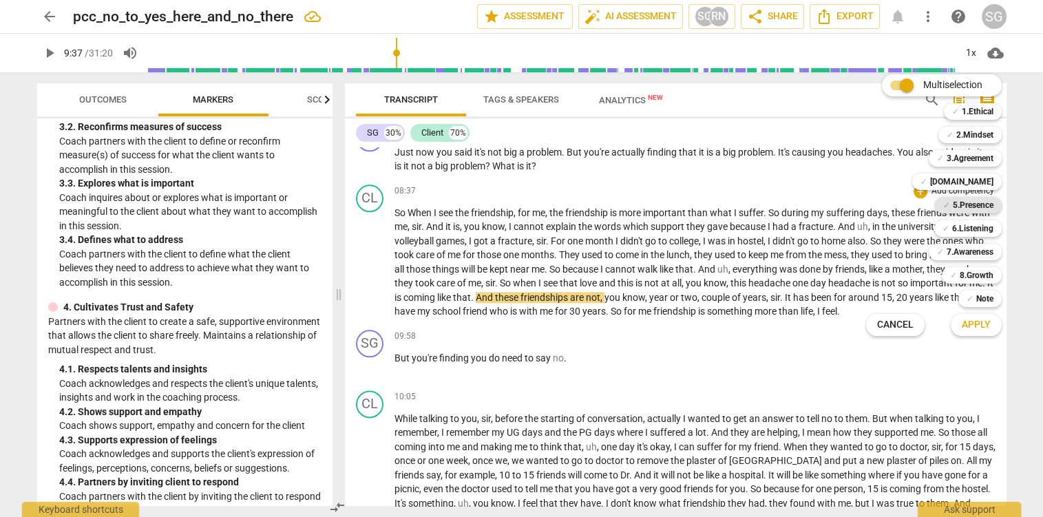
click at [982, 204] on b "5.Presence" at bounding box center [973, 205] width 41 height 17
click at [984, 328] on span "Apply" at bounding box center [976, 325] width 29 height 14
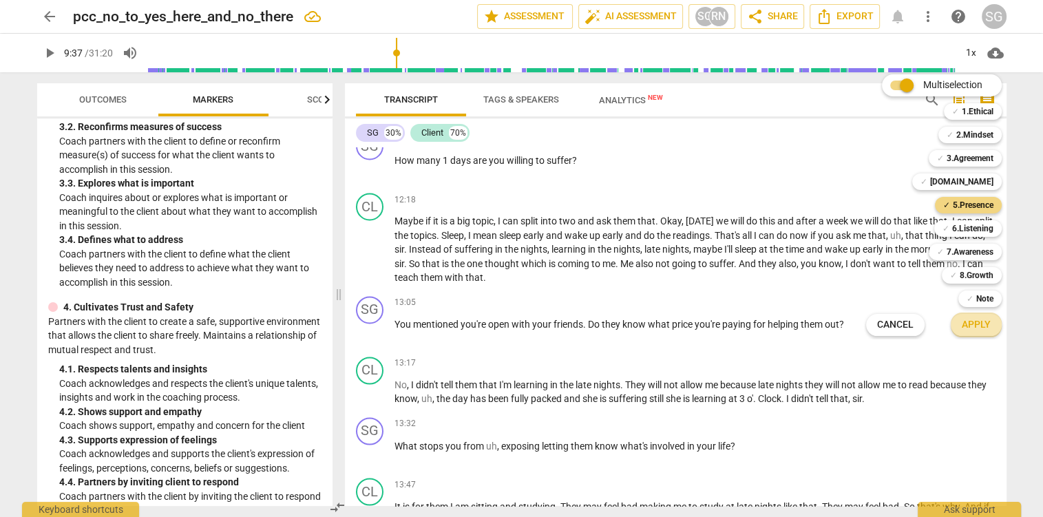
scroll to position [349, 0]
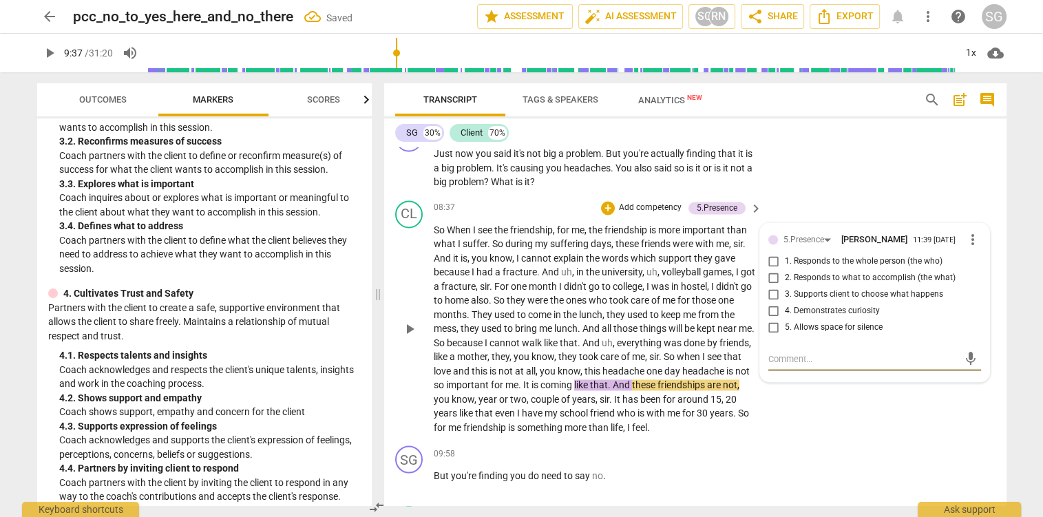
click at [812, 334] on span "5. Allows space for silence" at bounding box center [834, 328] width 98 height 12
click at [785, 336] on input "5. Allows space for silence" at bounding box center [774, 328] width 22 height 17
checkbox input "true"
click at [800, 366] on textarea at bounding box center [864, 359] width 191 height 13
type textarea "C"
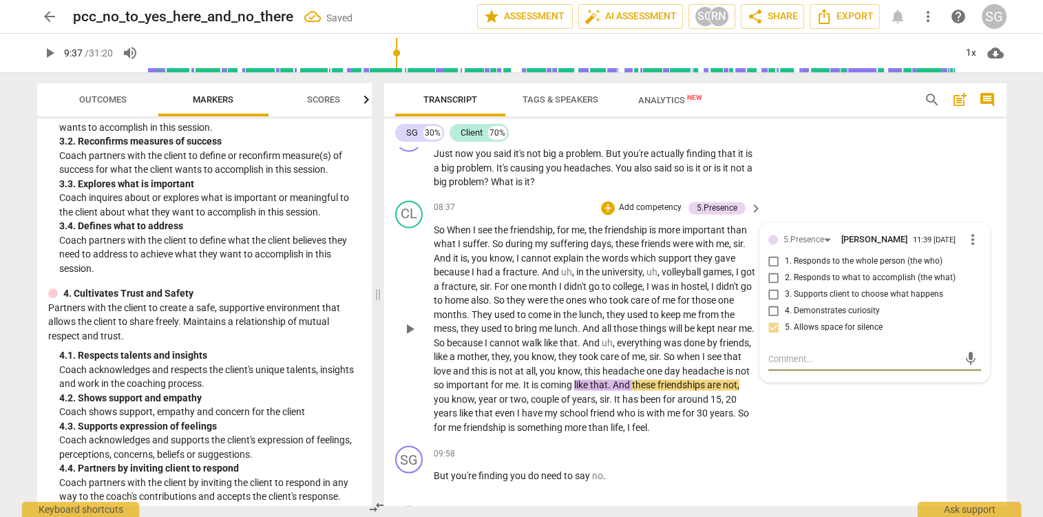
type textarea "C"
type textarea "Cl"
type textarea "Cli"
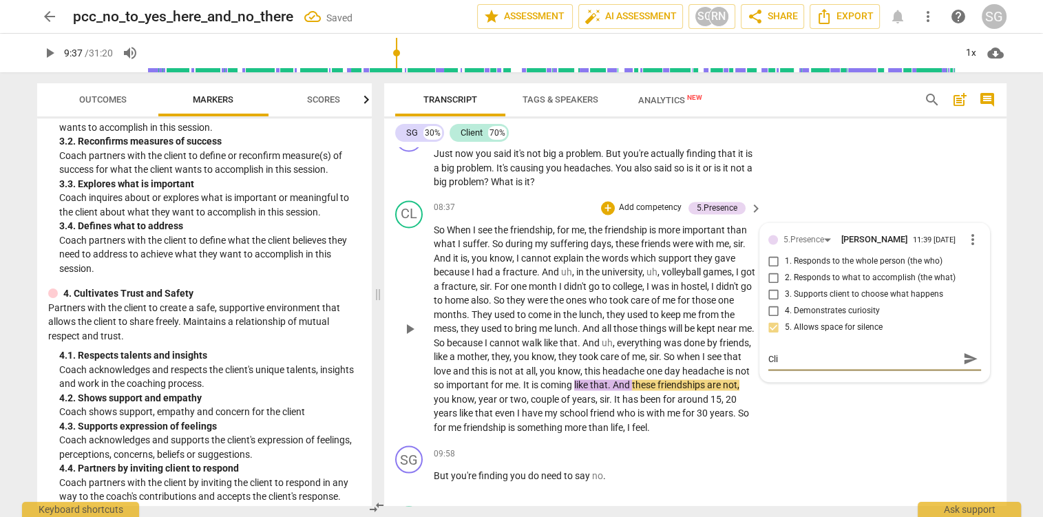
type textarea "Clie"
type textarea "Clien"
type textarea "Client"
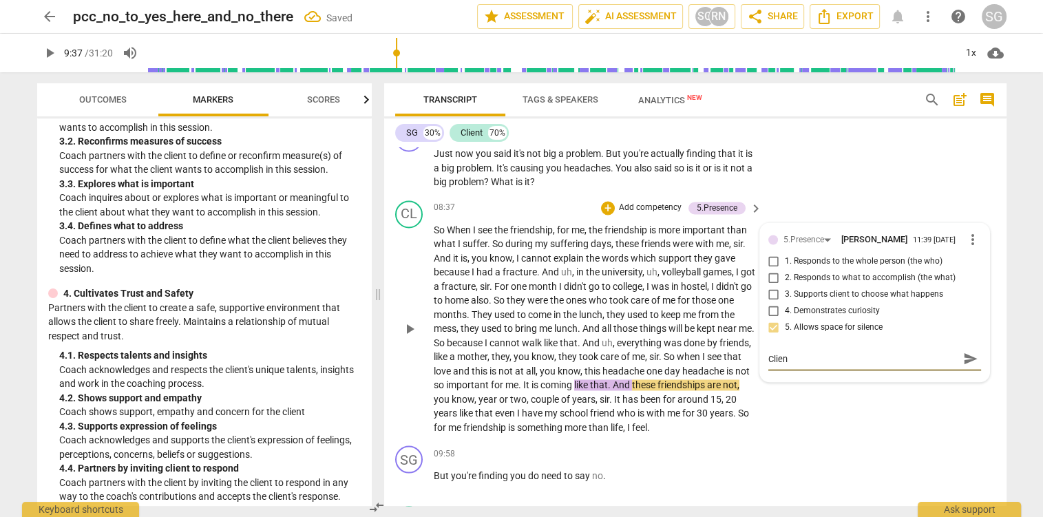
type textarea "Client"
type textarea "Client p"
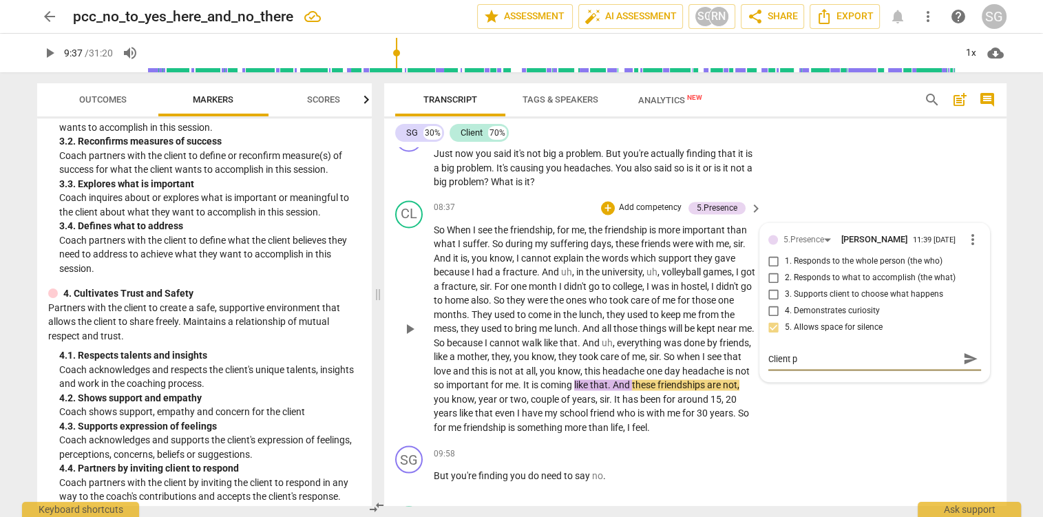
type textarea "Client pa"
type textarea "Client p"
type textarea "Client"
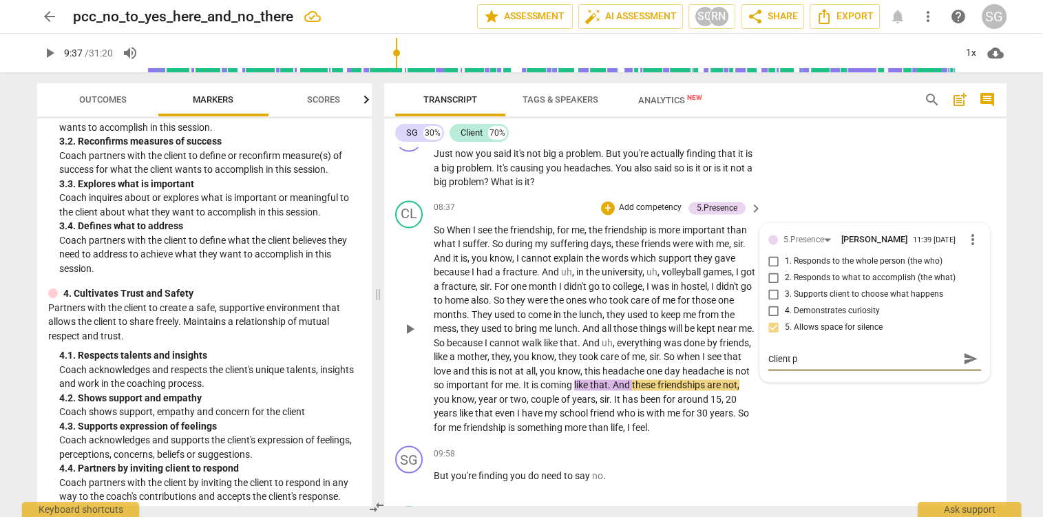
type textarea "Client"
type textarea "Client s"
type textarea "Client st"
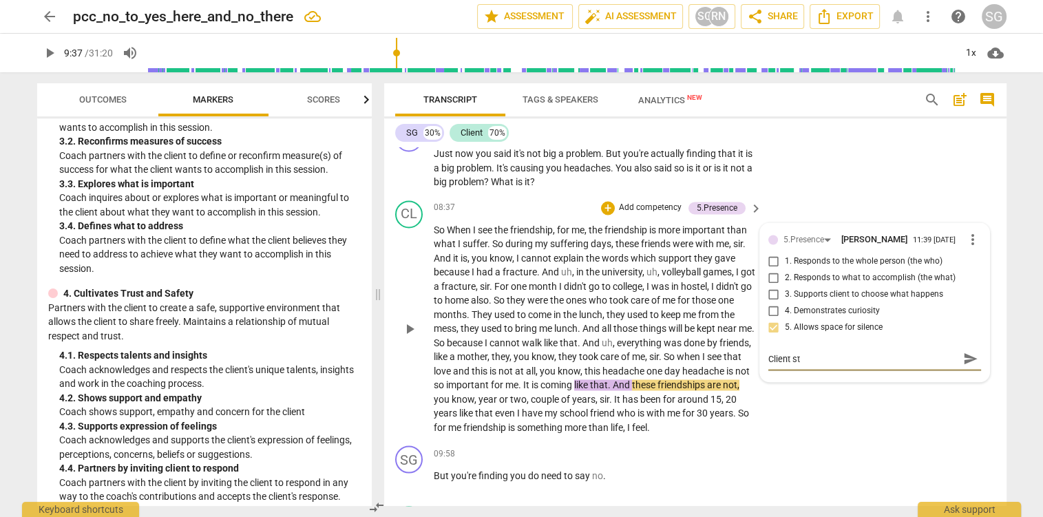
type textarea "Client sto"
type textarea "Client stop"
type textarea "Client stopp"
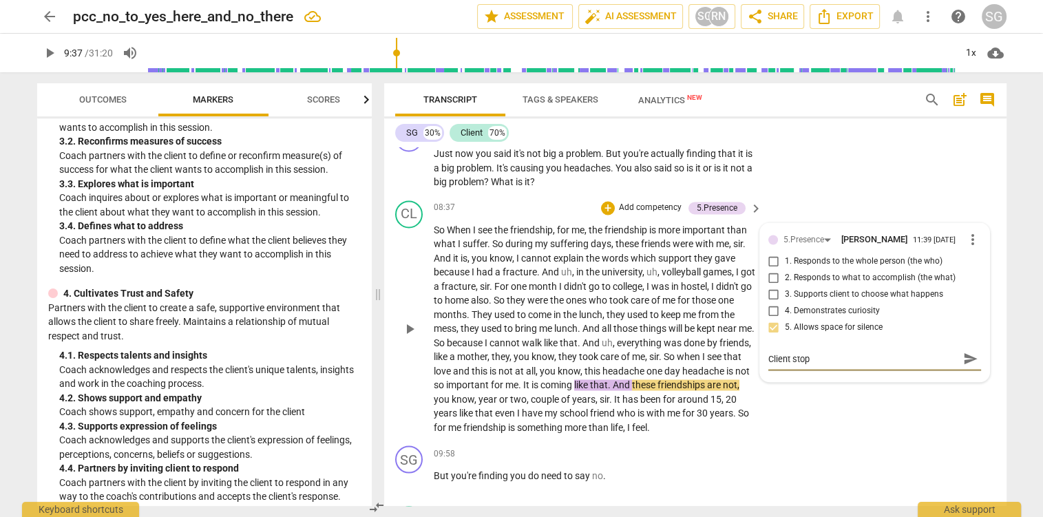
type textarea "Client stopp"
type textarea "Client stoppe"
type textarea "Client stopped"
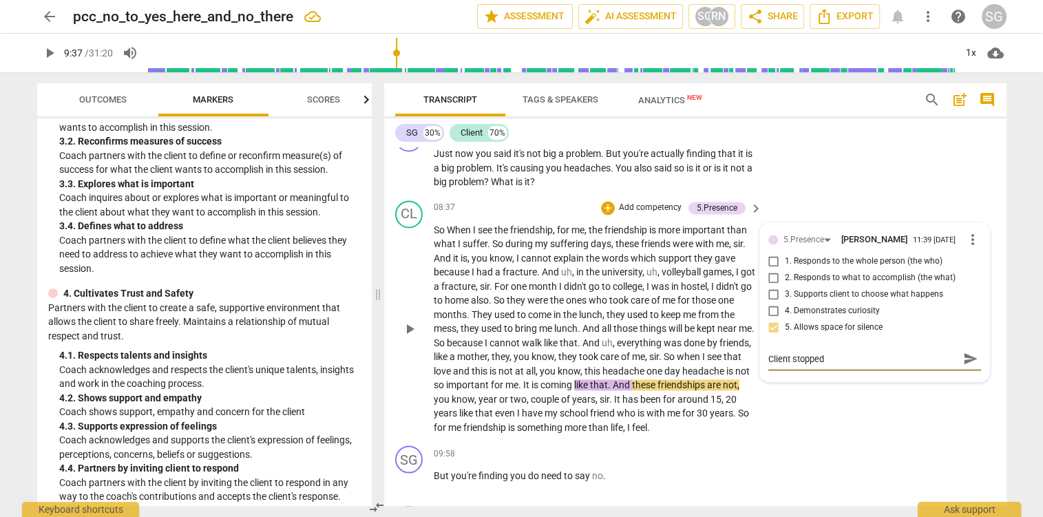
type textarea "Client stopped;"
type textarea "Client stopped; c"
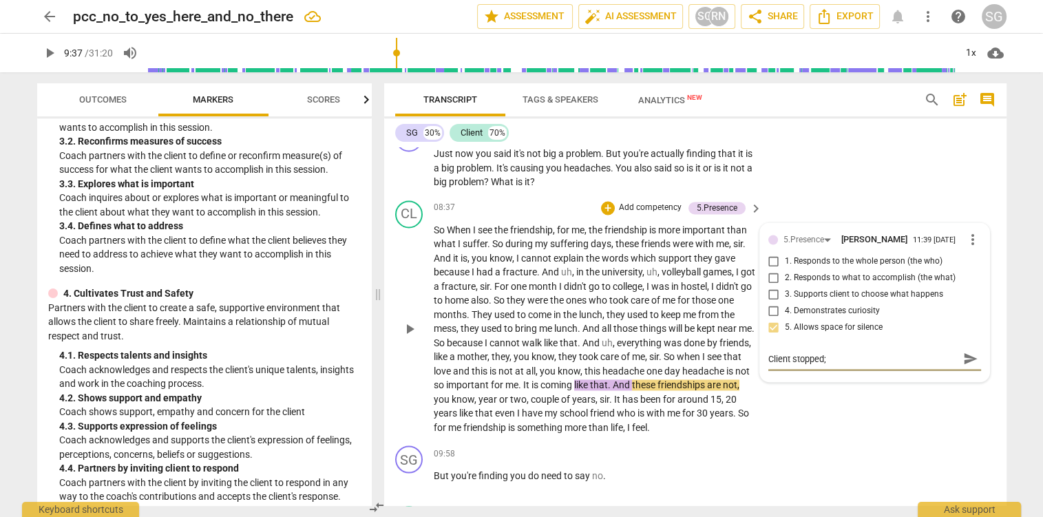
type textarea "Client stopped; c"
type textarea "Client stopped; co"
type textarea "Client stopped; coa"
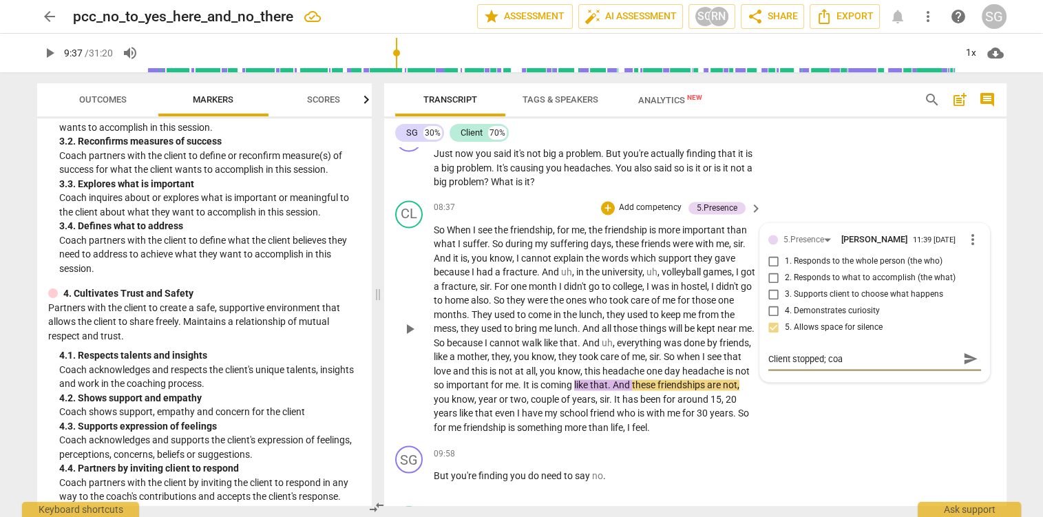
type textarea "Client stopped; coac"
type textarea "Client stopped; coach"
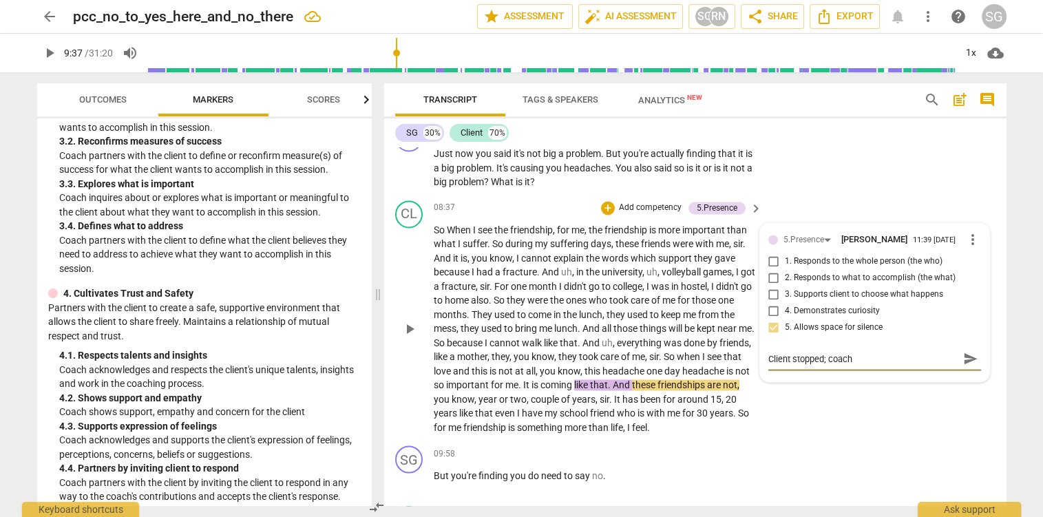
type textarea "Client stopped; coach"
type textarea "Client stopped; coach d"
type textarea "Client stopped; coach di"
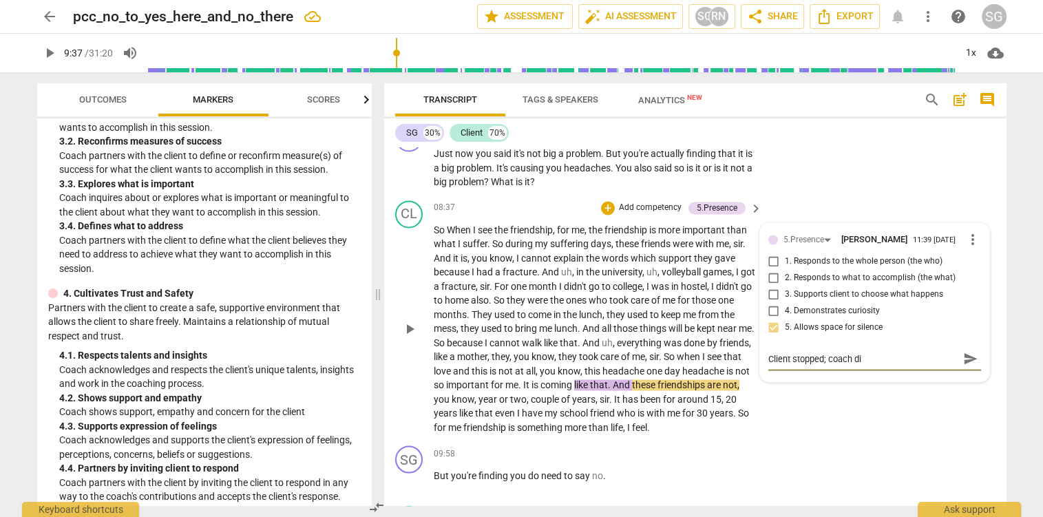
type textarea "Client stopped; coach did"
type textarea "Client stopped; coach did n"
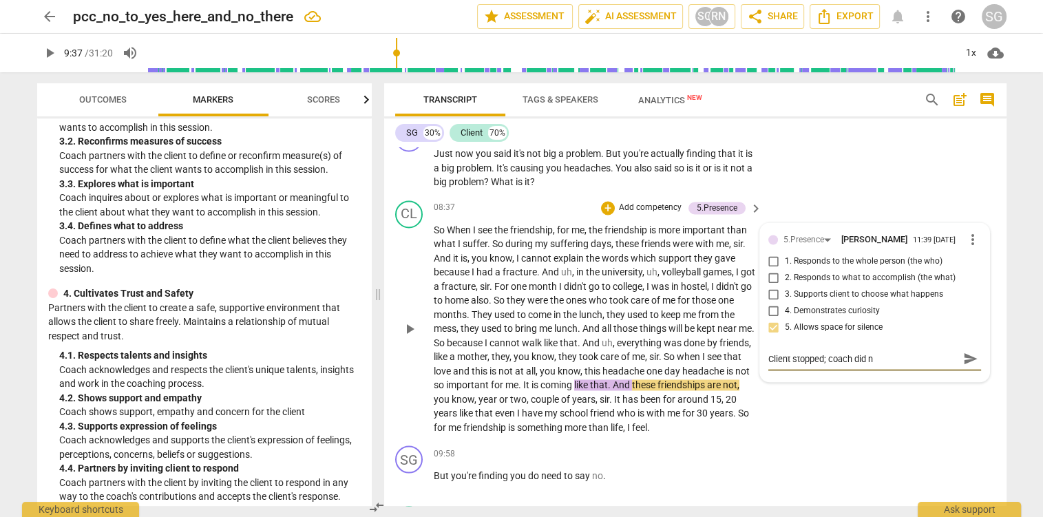
type textarea "Client stopped; coach did no"
type textarea "Client stopped; coach did n"
type textarea "Client stopped; coach did"
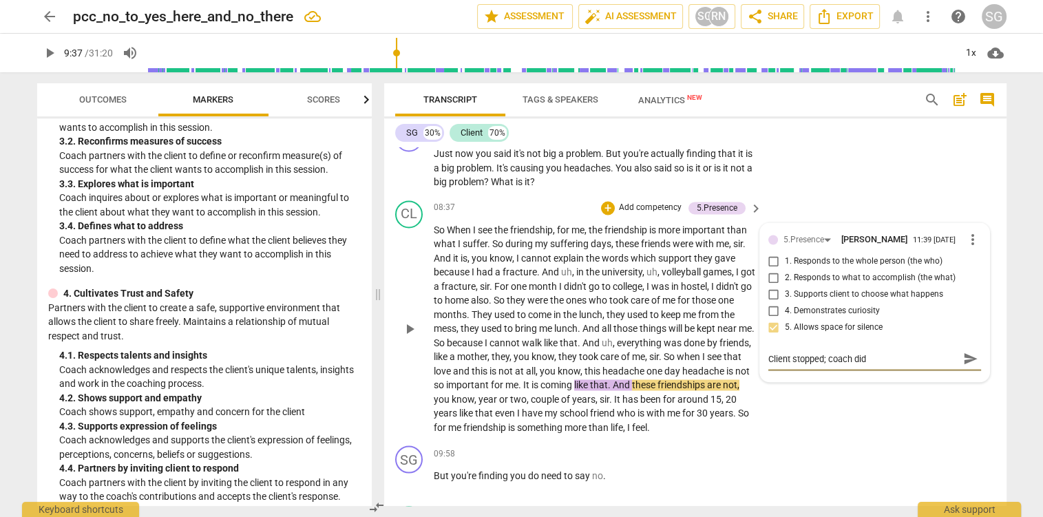
type textarea "Client stopped; coach did"
type textarea "Client stopped; coach di"
type textarea "Client stopped; coach d"
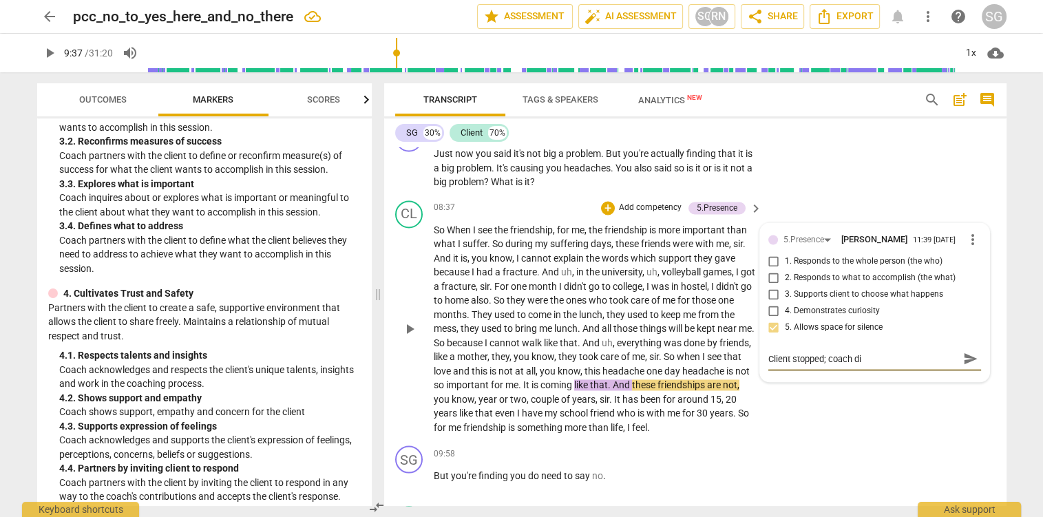
type textarea "Client stopped; coach d"
type textarea "Client stopped; coach"
type textarea "Client stopped; coach r"
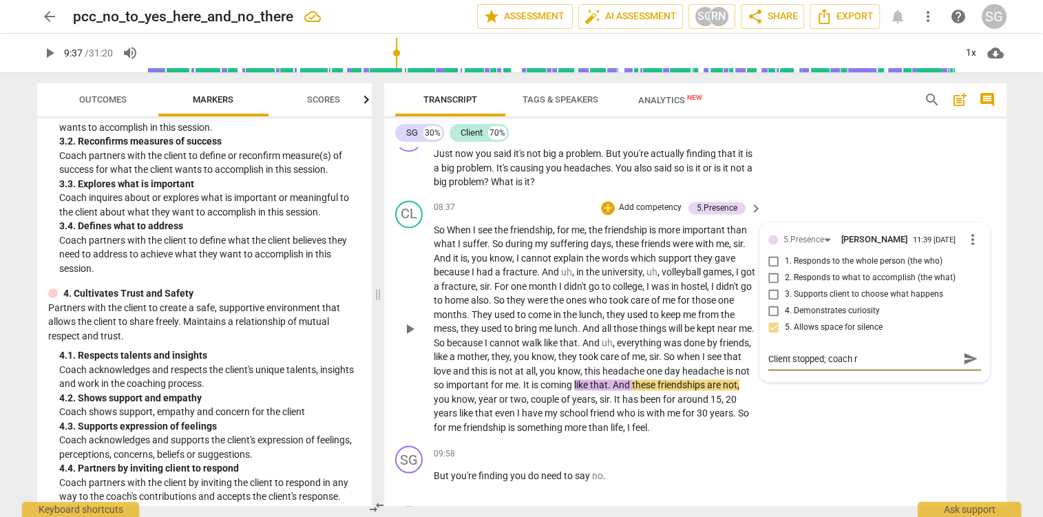
type textarea "Client stopped; coach re"
type textarea "Client stopped; coach rem"
type textarea "Client stopped; coach rema"
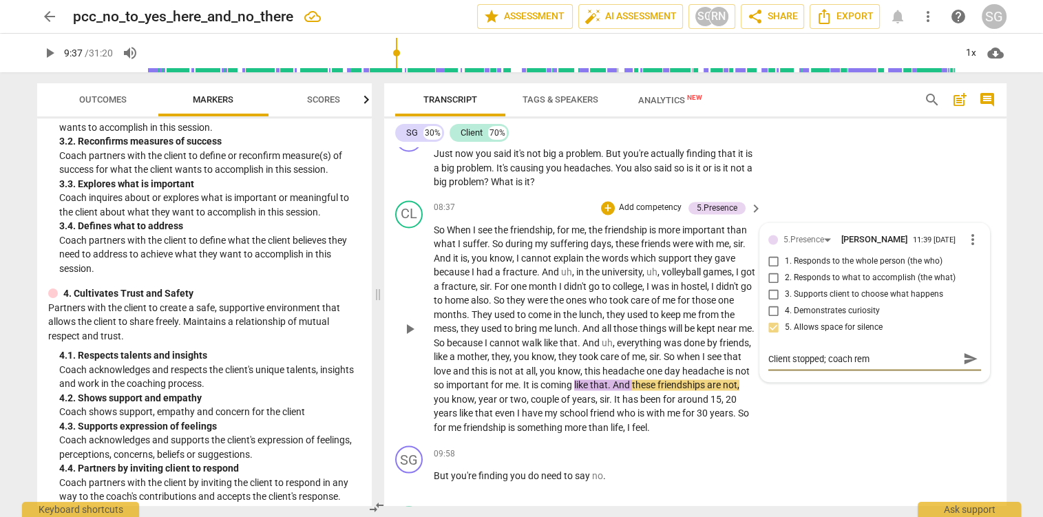
type textarea "Client stopped; coach rema"
type textarea "Client stopped; coach remai"
type textarea "Client stopped; coach remain"
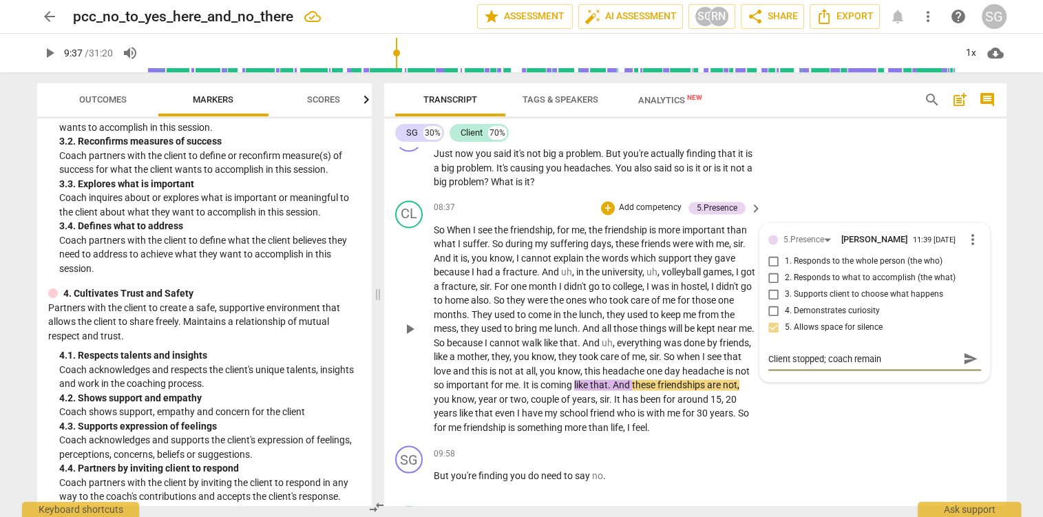
type textarea "Client stopped; coach remaine"
type textarea "Client stopped; coach remained"
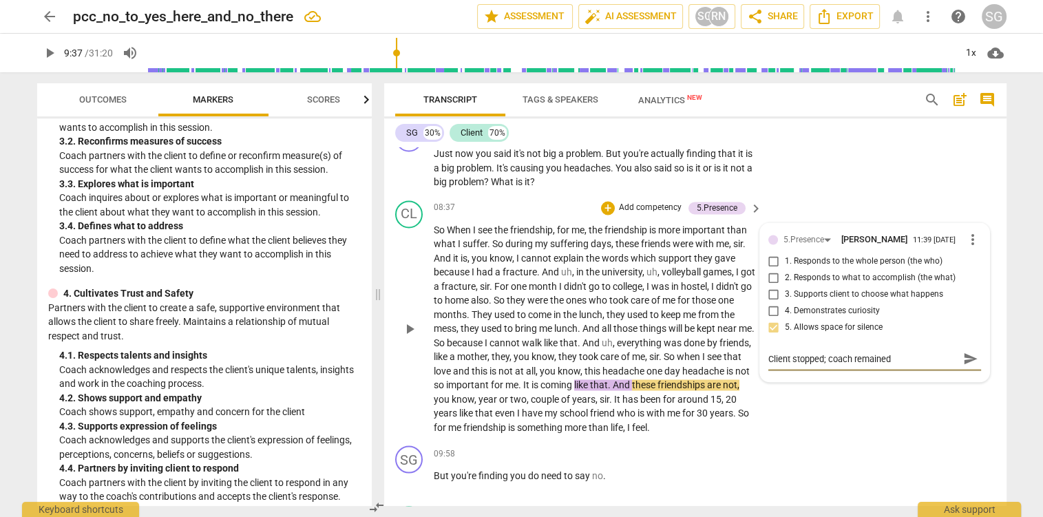
type textarea "Client stopped; coach remained"
type textarea "Client stopped; coach remained s"
type textarea "Client stopped; coach remained si"
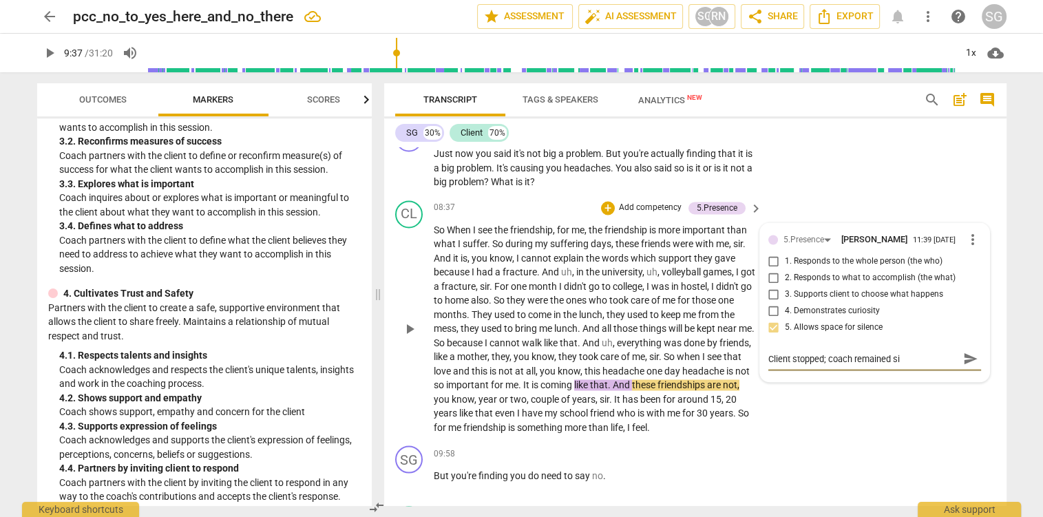
type textarea "Client stopped; coach remained sil"
type textarea "Client stopped; coach remained sile"
type textarea "Client stopped; coach remained silen"
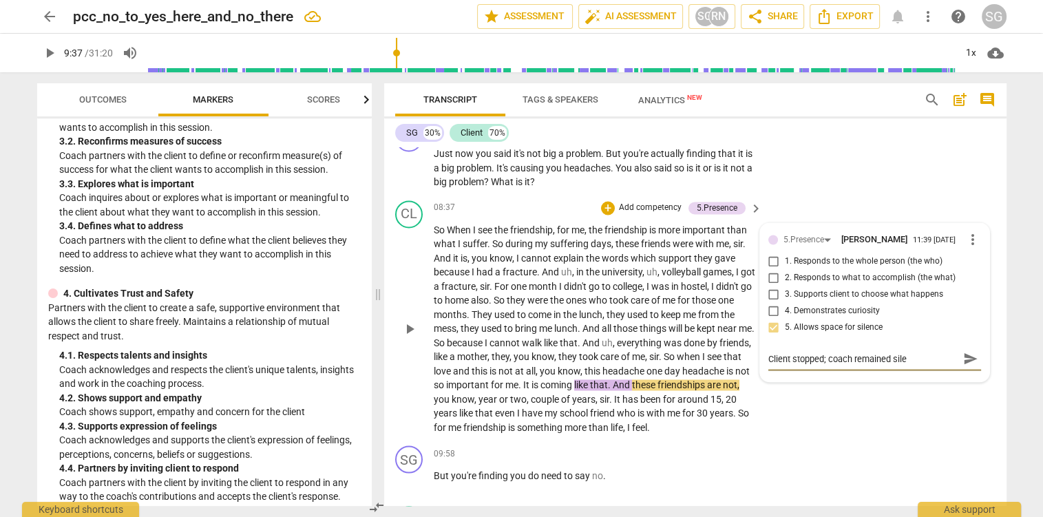
type textarea "Client stopped; coach remained silen"
type textarea "Client stopped; coach remained silent"
type textarea "Client stopped; coach remained silent;"
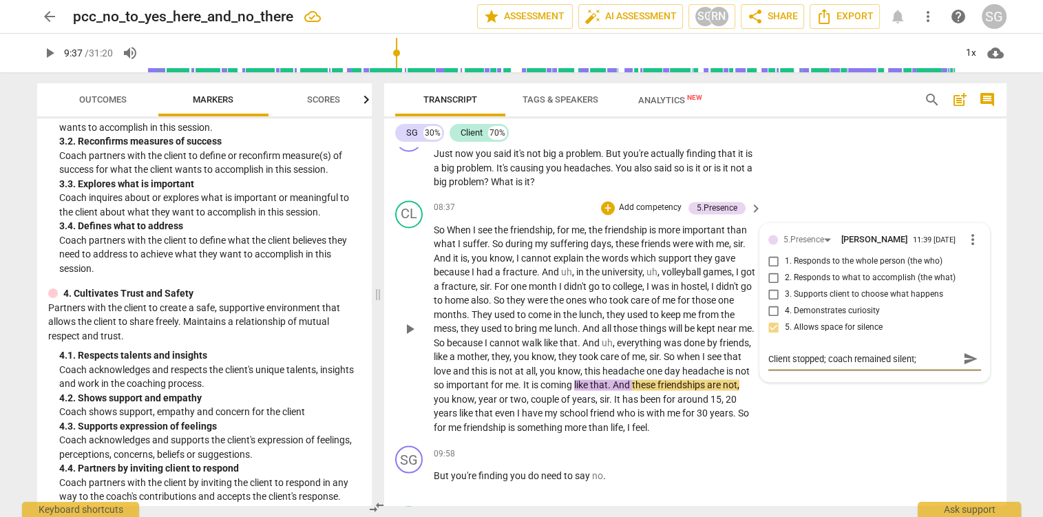
type textarea "Client stopped; coach remained silent;"
type textarea "Client stopped; coach remained silent; c"
type textarea "Client stopped; coach remained silent; cl"
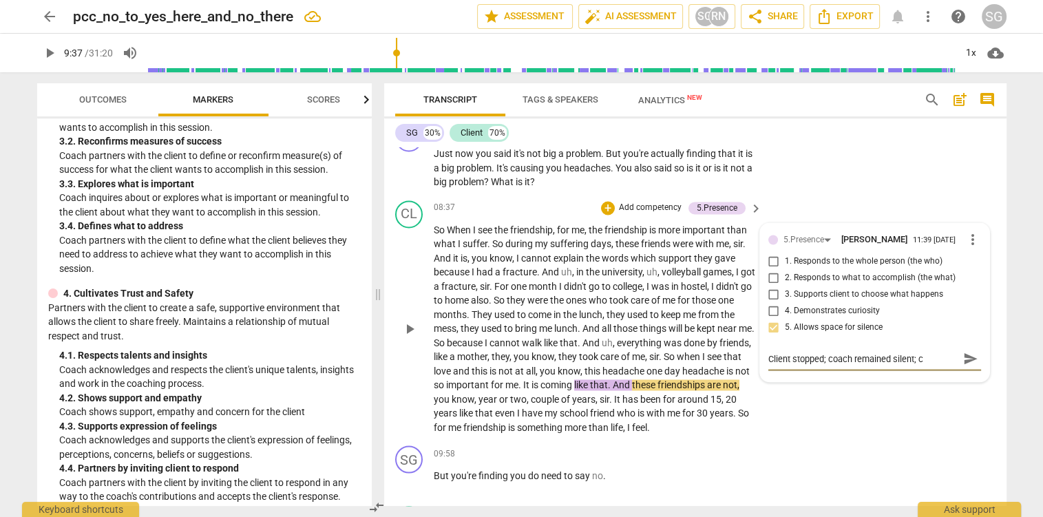
type textarea "Client stopped; coach remained silent; cl"
type textarea "Client stopped; coach remained silent; cli"
type textarea "Client stopped; coach remained silent; clie"
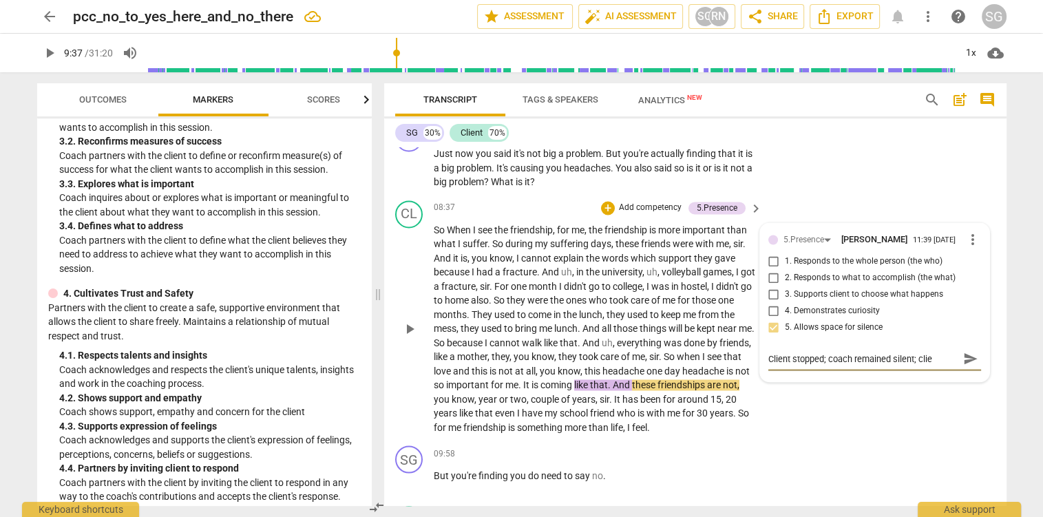
type textarea "Client stopped; coach remained silent; clien"
type textarea "Client stopped; coach remained silent; client"
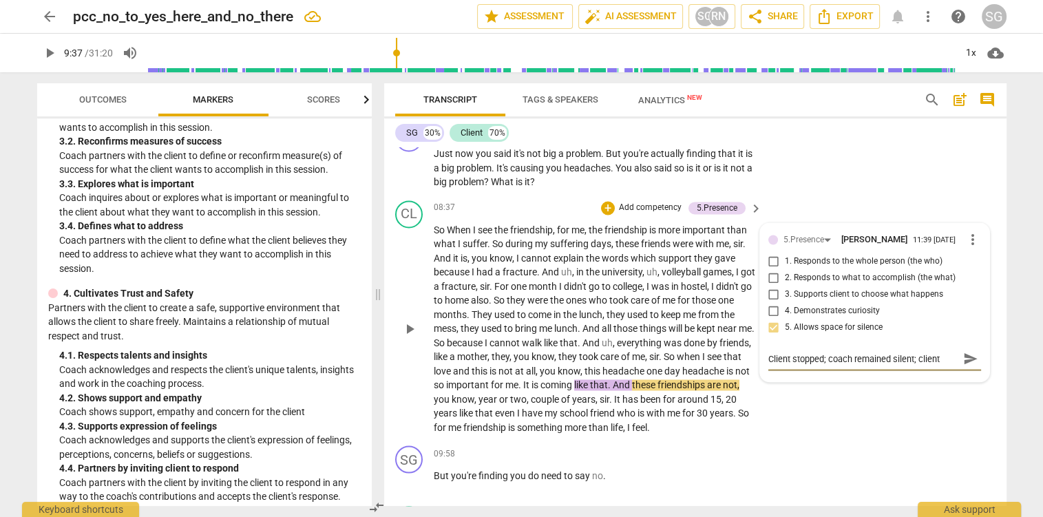
type textarea "Client stopped; coach remained silent; client"
type textarea "Client stopped; coach remained silent; client c"
type textarea "Client stopped; coach remained silent; client co"
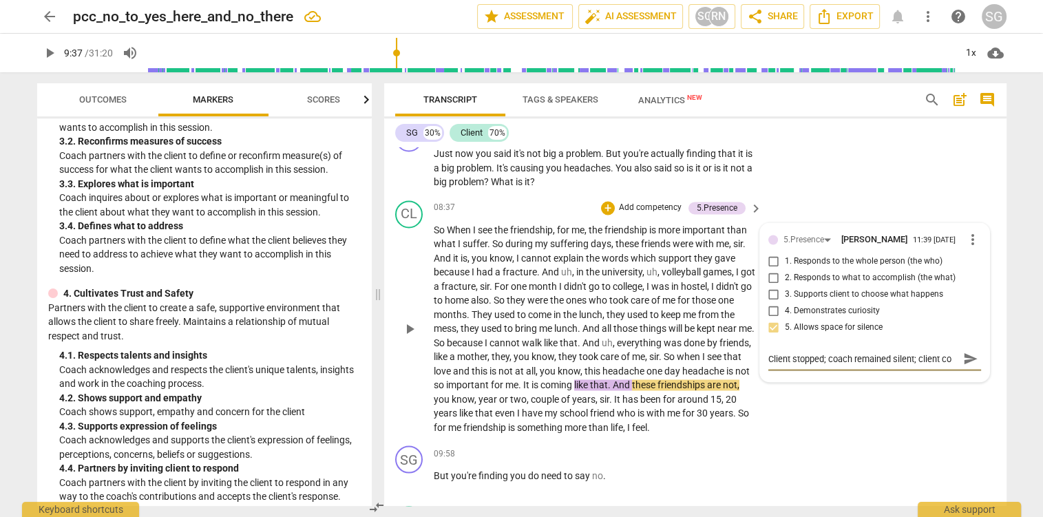
type textarea "Client stopped; coach remained silent; client con"
type textarea "Client stopped; coach remained silent; client cont"
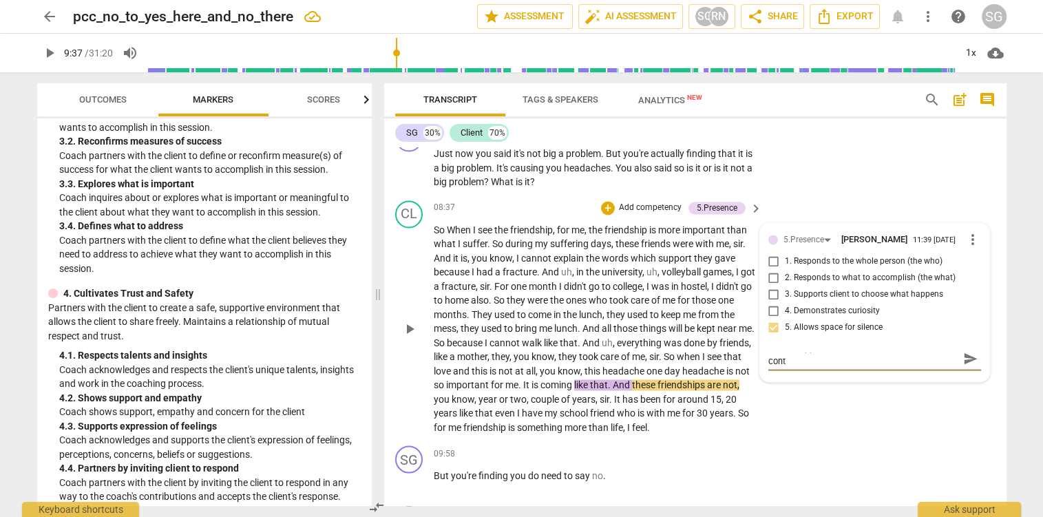
type textarea "Client stopped; coach remained silent; client [PERSON_NAME]"
type textarea "Client stopped; coach remained silent; client contin"
type textarea "Client stopped; coach remained silent; client continu"
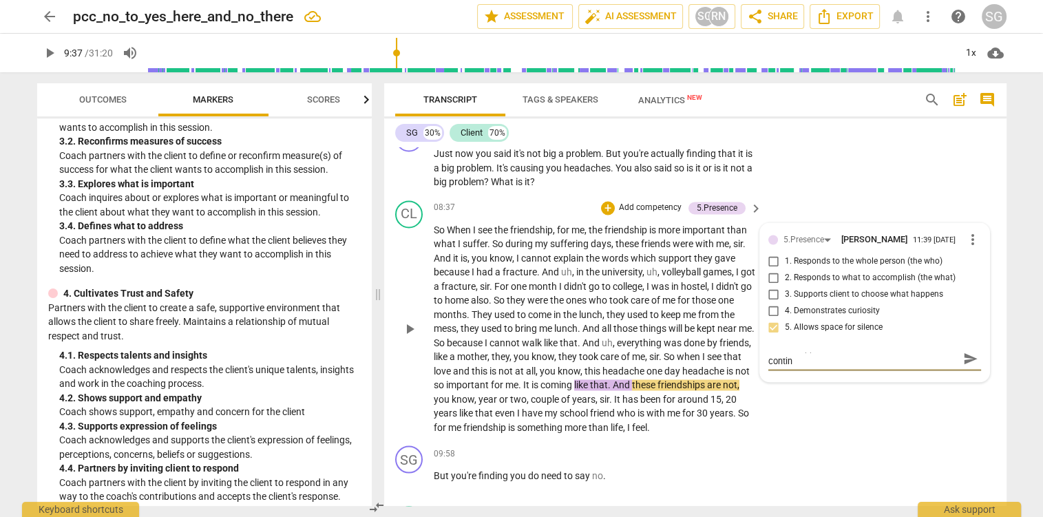
type textarea "Client stopped; coach remained silent; client continu"
type textarea "Client stopped; coach remained silent; client continue"
type textarea "Client stopped; coach remained silent; client continued"
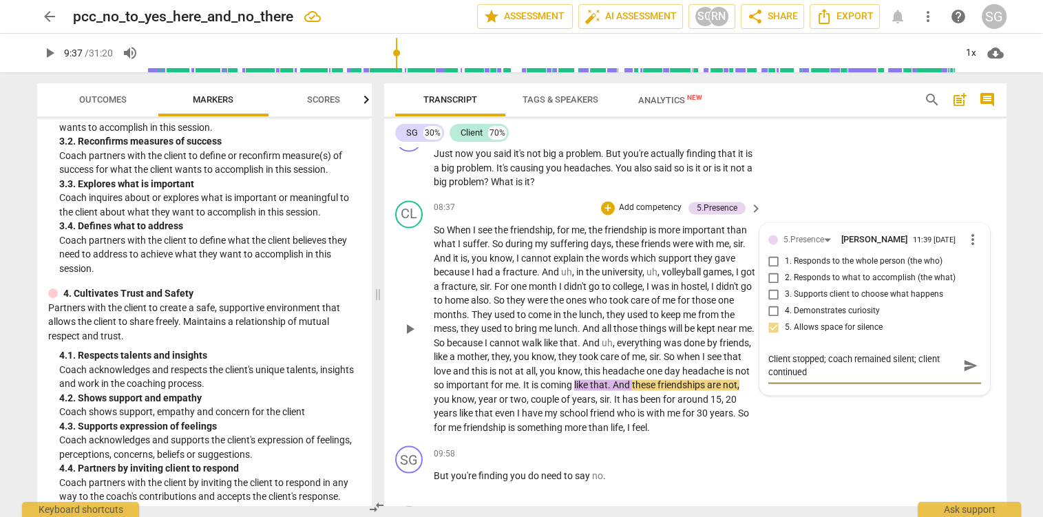
scroll to position [0, 0]
type textarea "Client stopped; coach remained silent; client continued."
click at [967, 373] on span "send" at bounding box center [970, 365] width 15 height 15
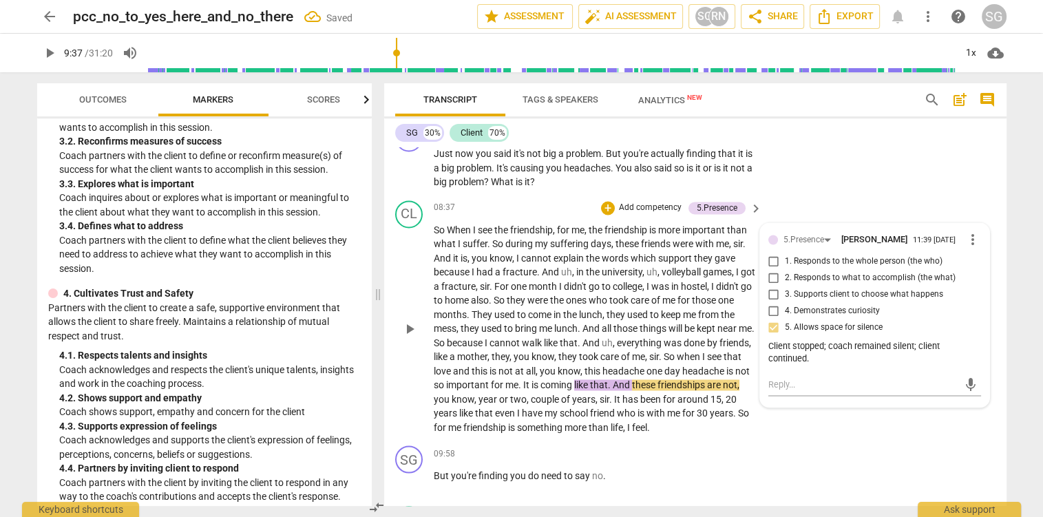
click at [671, 278] on span "volleyball" at bounding box center [682, 272] width 41 height 11
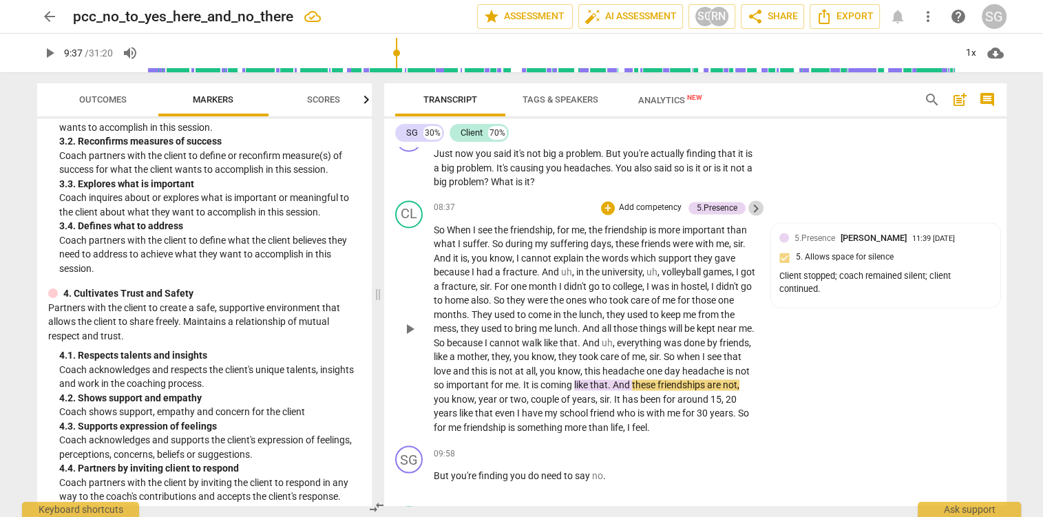
click at [760, 217] on span "keyboard_arrow_right" at bounding box center [756, 208] width 17 height 17
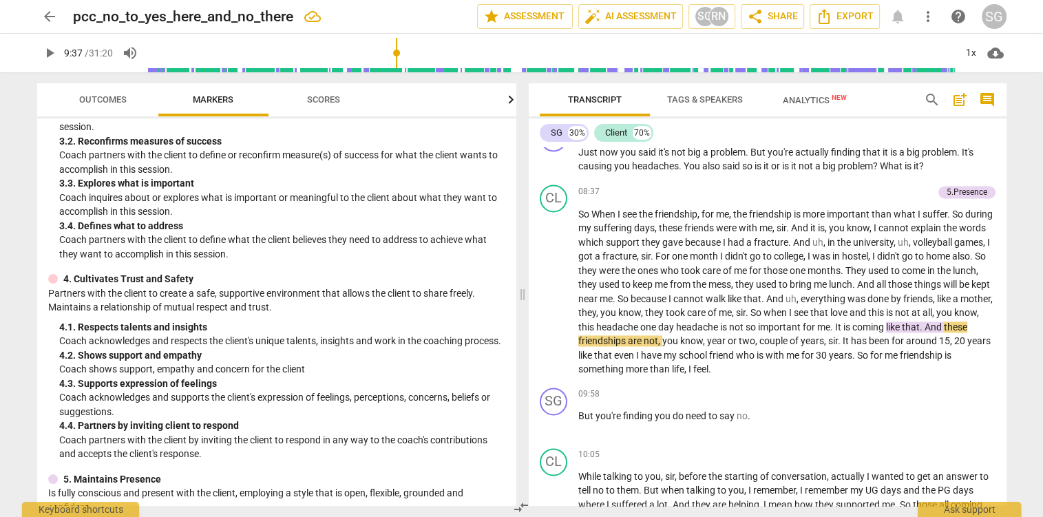
click at [50, 59] on span "play_arrow" at bounding box center [49, 53] width 17 height 17
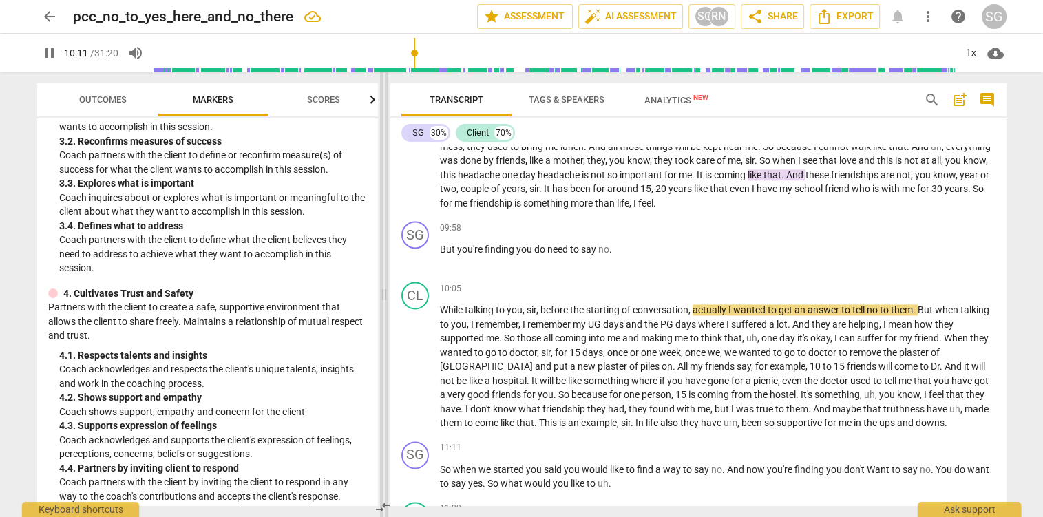
scroll to position [349, 0]
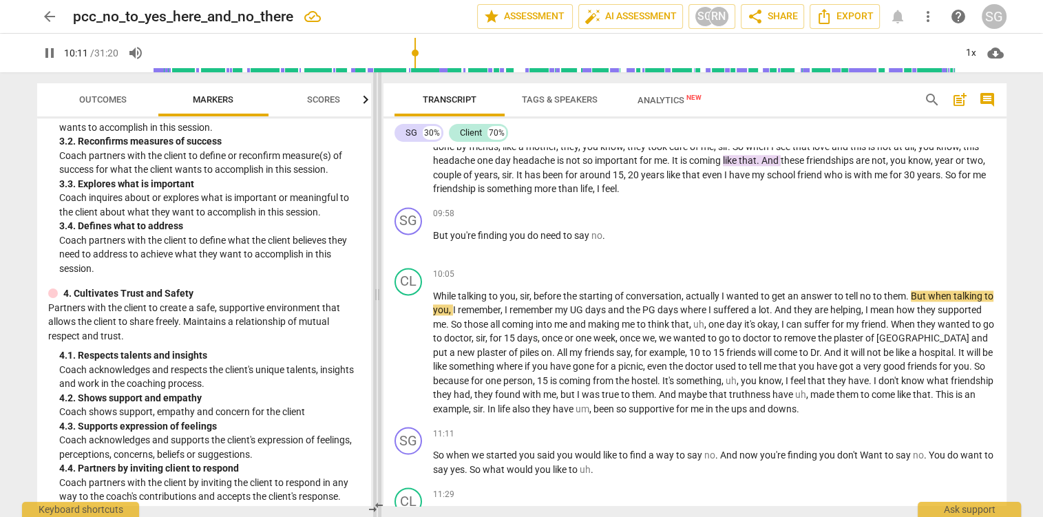
type input "612"
drag, startPoint x: 523, startPoint y: 294, endPoint x: 378, endPoint y: 285, distance: 145.6
click at [378, 285] on span at bounding box center [377, 294] width 8 height 445
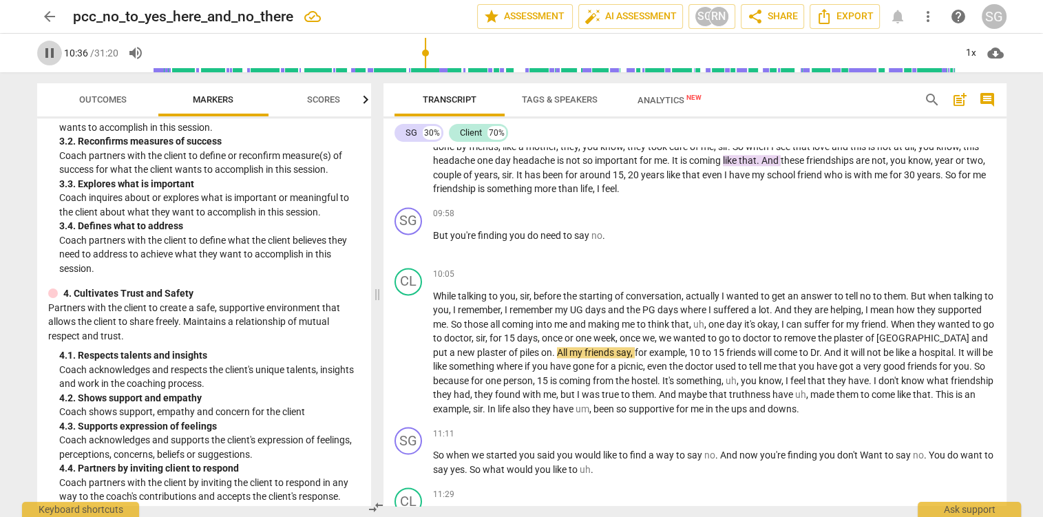
click at [54, 50] on span "pause" at bounding box center [49, 53] width 17 height 17
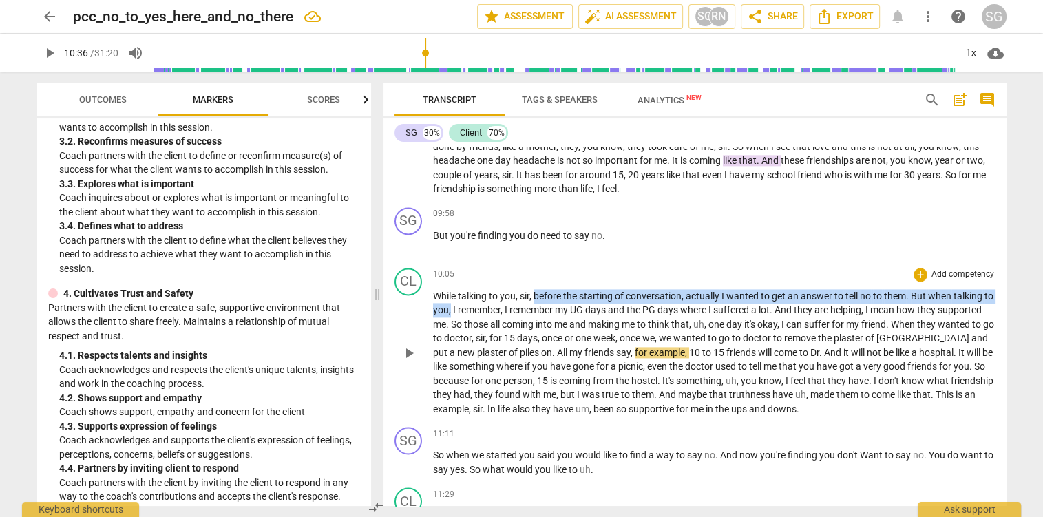
drag, startPoint x: 536, startPoint y: 324, endPoint x: 462, endPoint y: 335, distance: 74.5
click at [459, 335] on p "While talking to you , [PERSON_NAME] , before the starting of conversation , ac…" at bounding box center [714, 352] width 563 height 127
click at [48, 54] on span "play_arrow" at bounding box center [49, 53] width 17 height 17
click at [44, 52] on span "pause" at bounding box center [49, 53] width 17 height 17
type input "650"
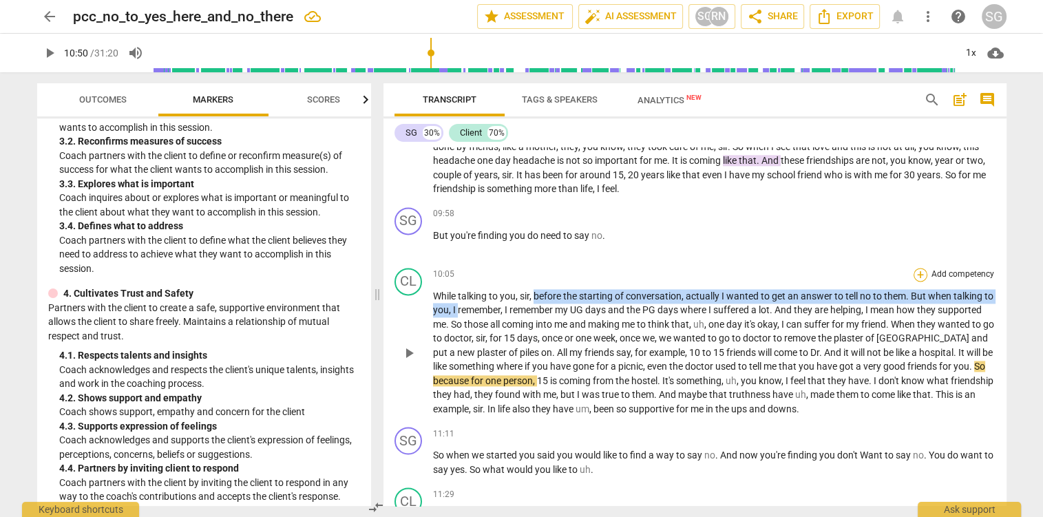
click at [923, 282] on div "+" at bounding box center [921, 275] width 14 height 14
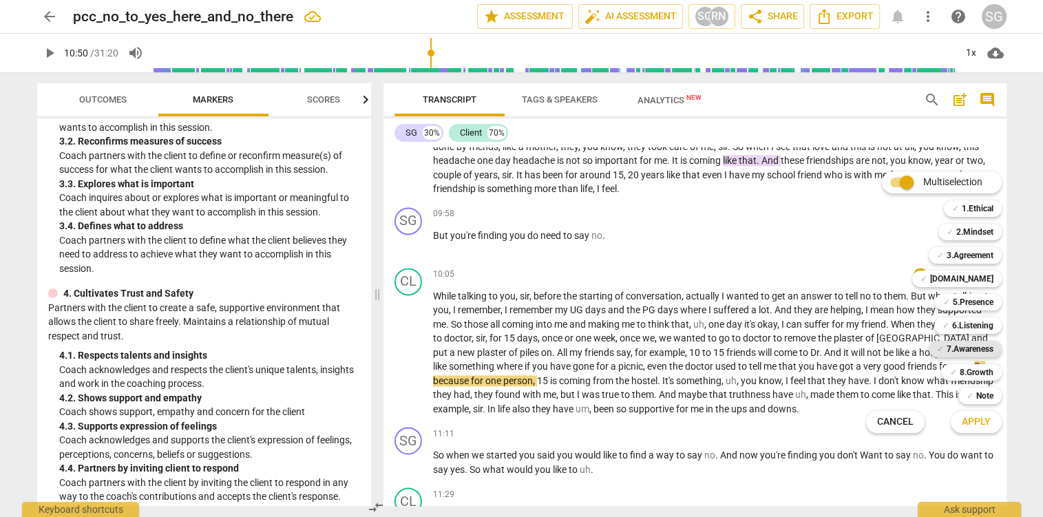
click at [953, 349] on b "7.Awareness" at bounding box center [970, 349] width 47 height 17
click at [977, 418] on span "Apply" at bounding box center [976, 422] width 29 height 14
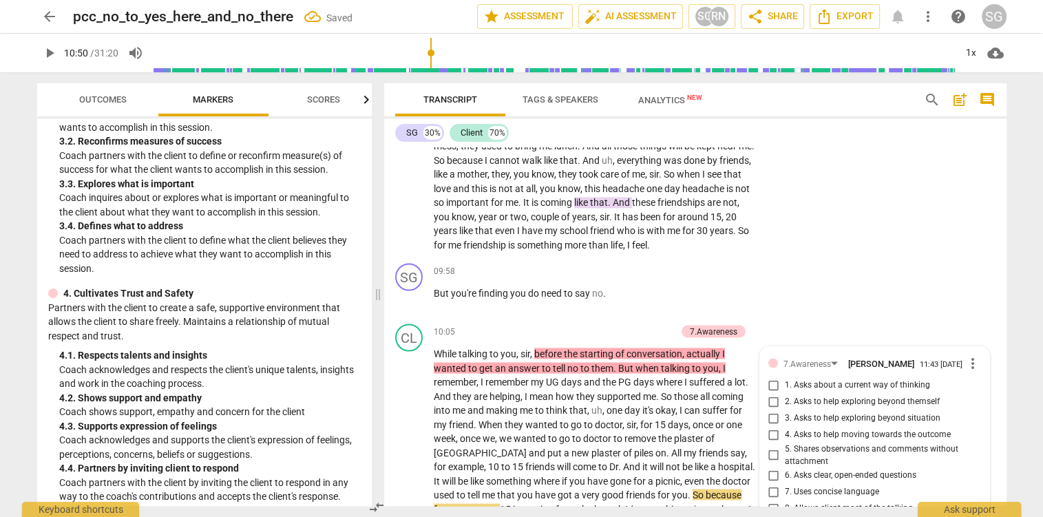
scroll to position [2726, 0]
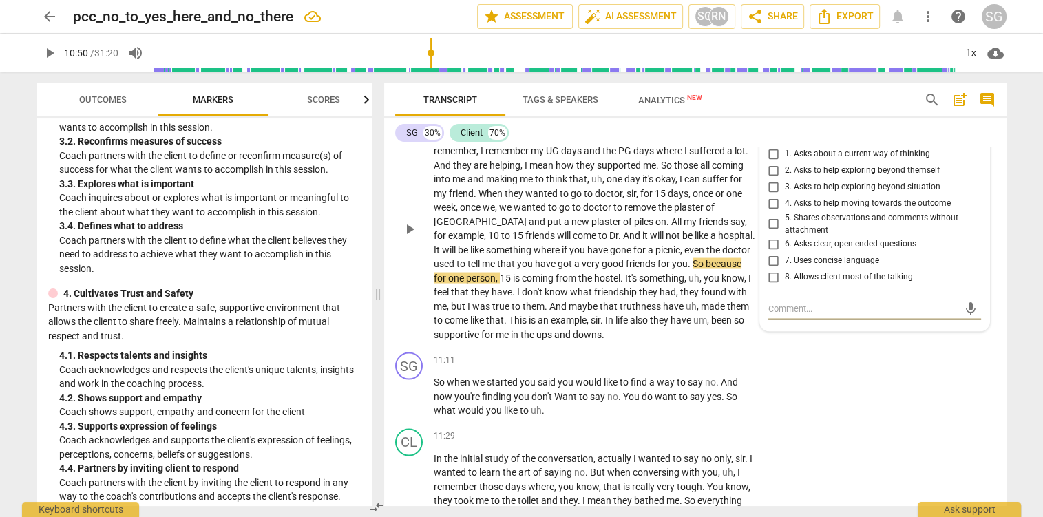
click at [773, 211] on input "4. Asks to help moving towards the outcome" at bounding box center [774, 203] width 22 height 17
checkbox input "true"
click at [827, 375] on div "SG play_arrow pause 11:11 + Add competency keyboard_arrow_right So when we star…" at bounding box center [695, 384] width 623 height 76
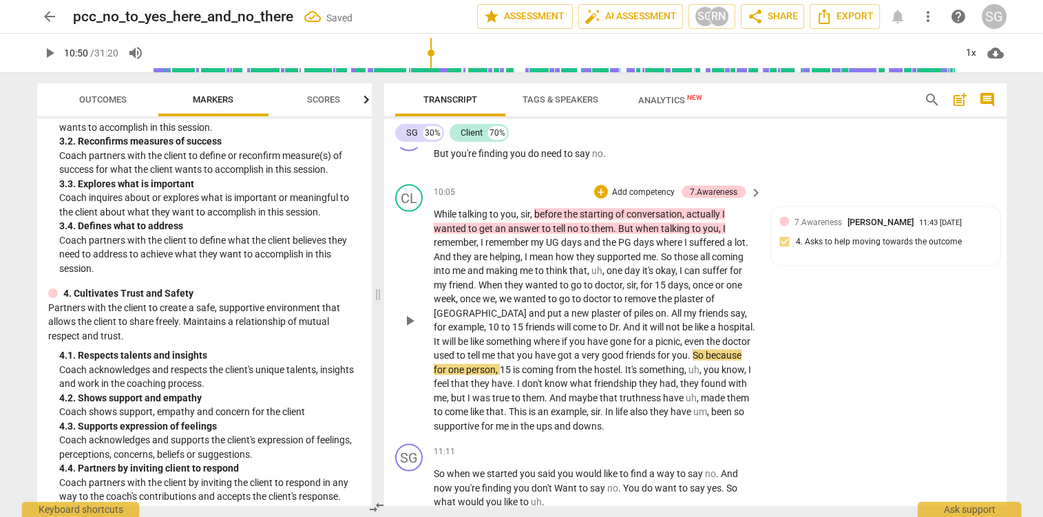
scroll to position [2580, 0]
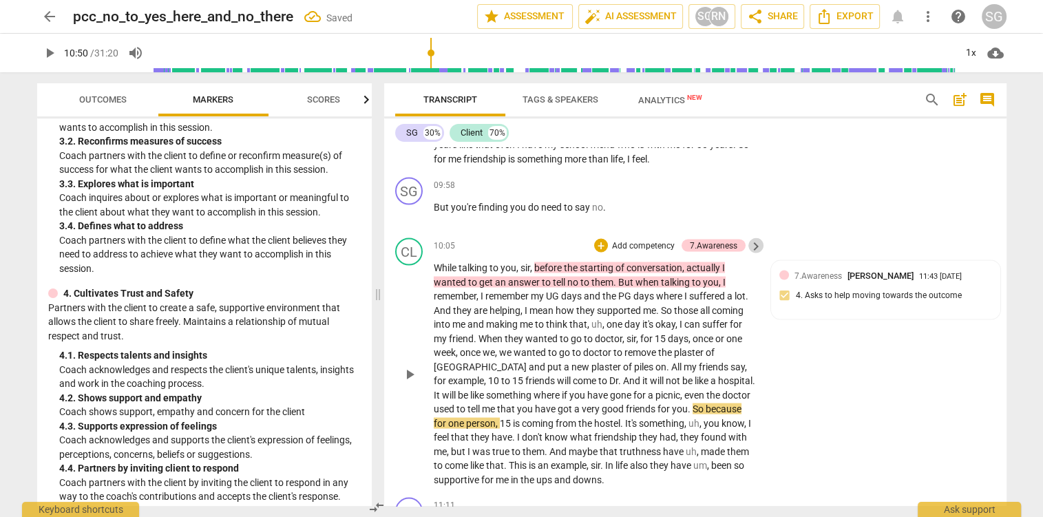
click at [759, 254] on span "keyboard_arrow_right" at bounding box center [756, 246] width 17 height 17
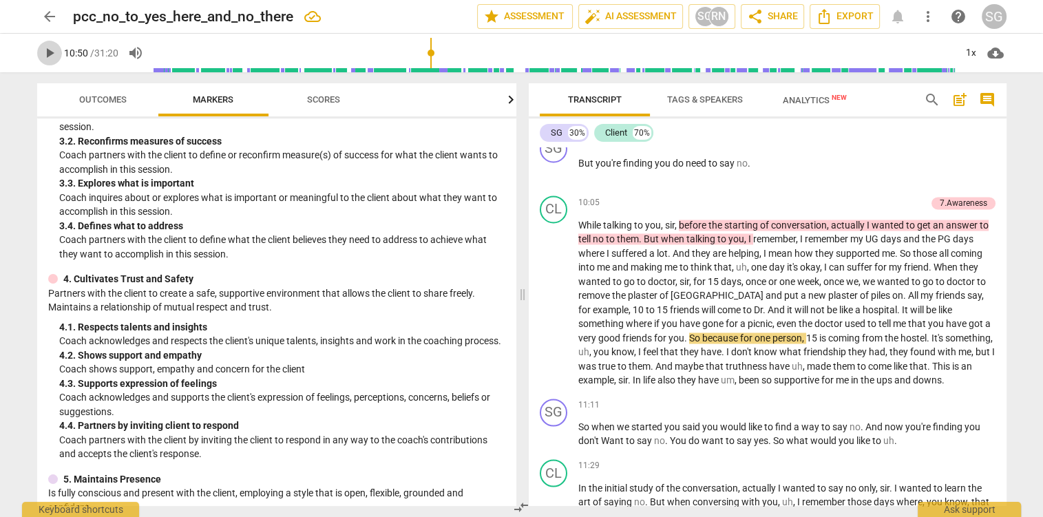
click at [54, 61] on span "play_arrow" at bounding box center [49, 53] width 17 height 17
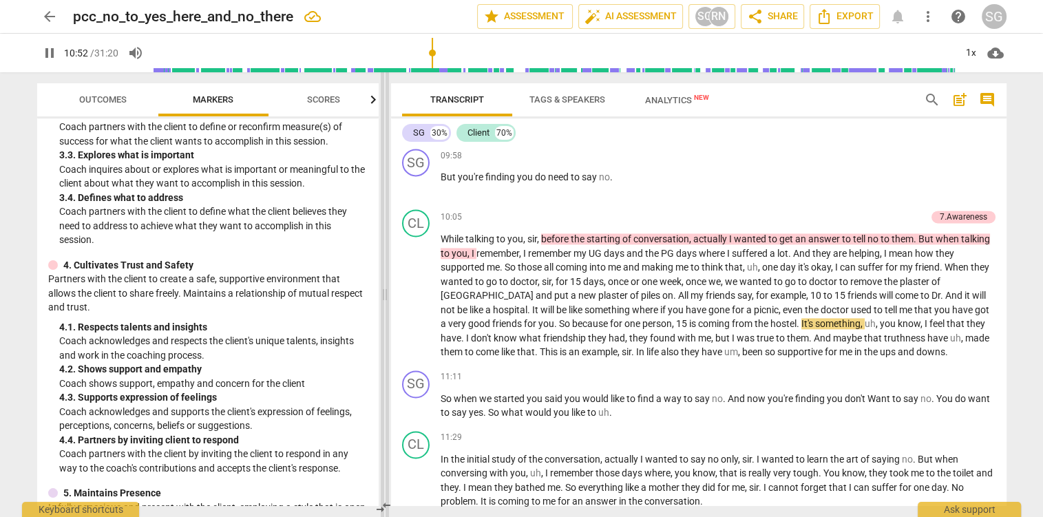
scroll to position [1970, 0]
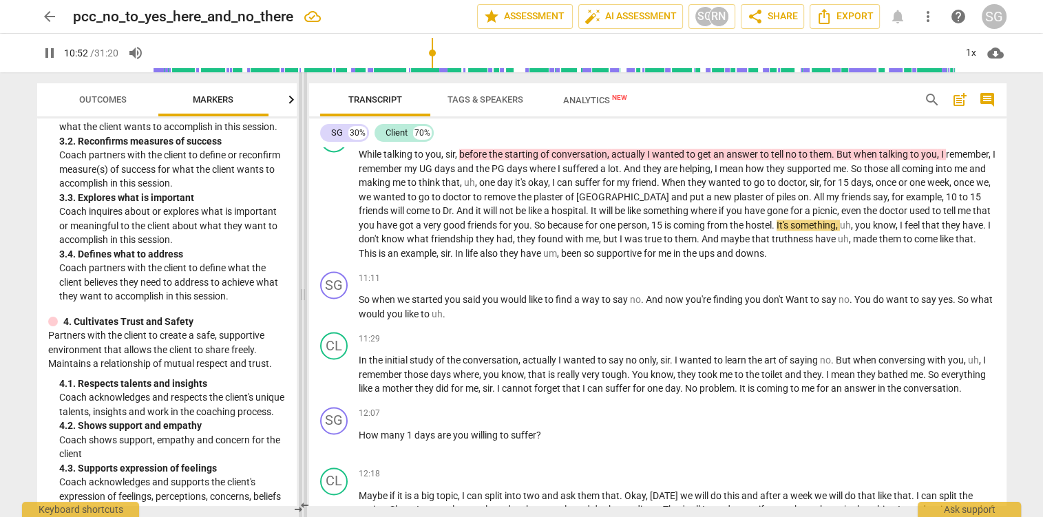
type input "653"
drag, startPoint x: 525, startPoint y: 293, endPoint x: 305, endPoint y: 268, distance: 221.2
click at [305, 268] on span at bounding box center [303, 294] width 8 height 445
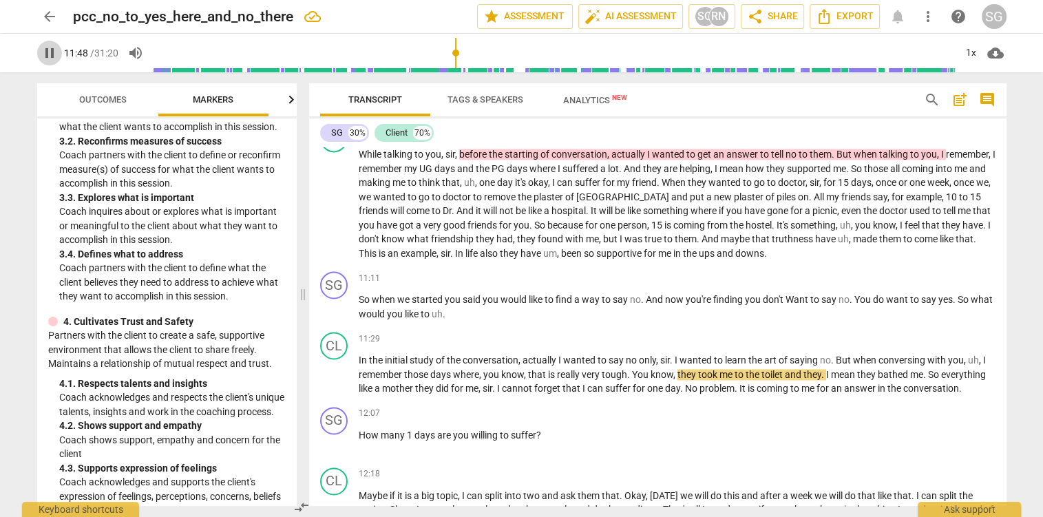
click at [48, 54] on span "pause" at bounding box center [49, 53] width 17 height 17
click at [959, 138] on div "7.Awareness" at bounding box center [964, 132] width 48 height 12
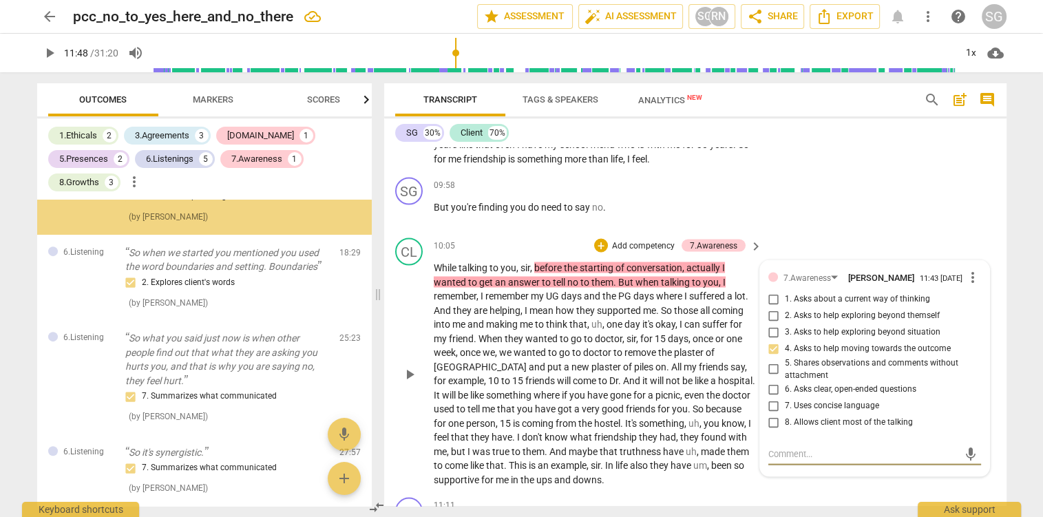
scroll to position [666, 0]
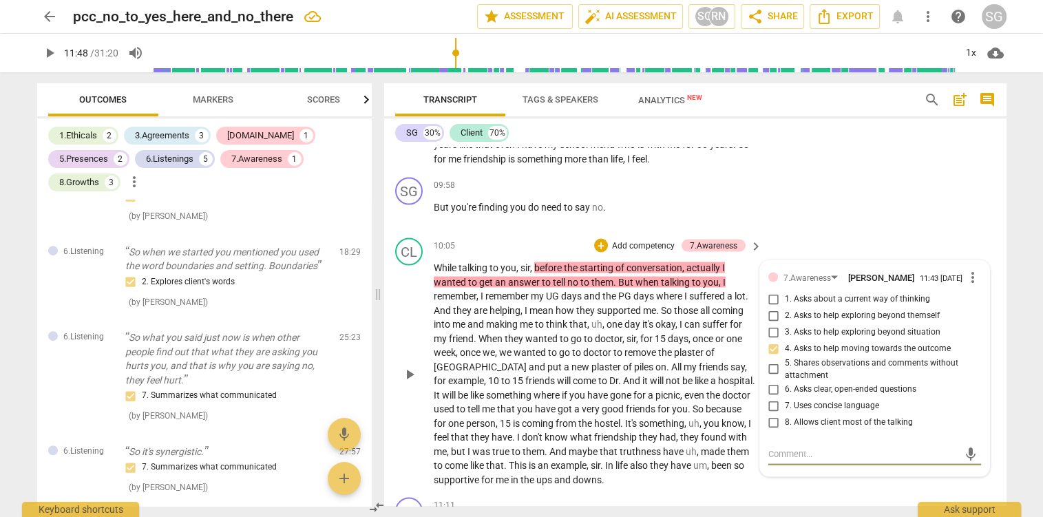
click at [972, 285] on span "more_vert" at bounding box center [973, 277] width 17 height 17
click at [990, 323] on li "Delete" at bounding box center [989, 319] width 48 height 26
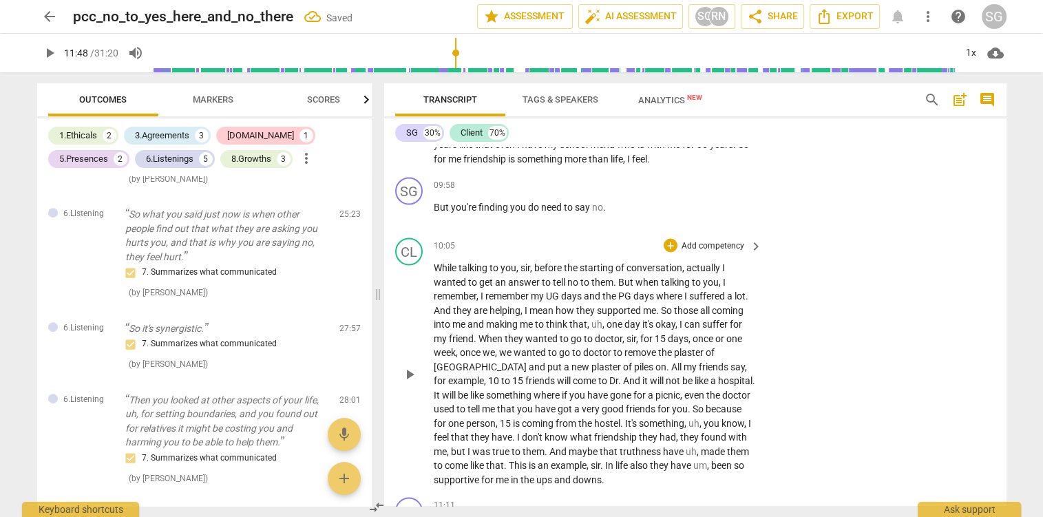
scroll to position [566, 0]
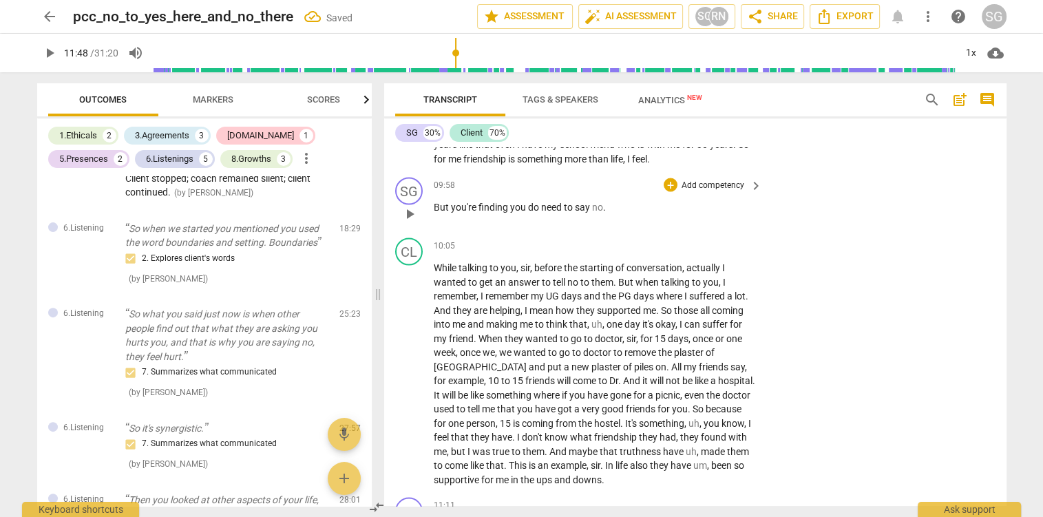
click at [759, 194] on span "keyboard_arrow_right" at bounding box center [756, 185] width 17 height 17
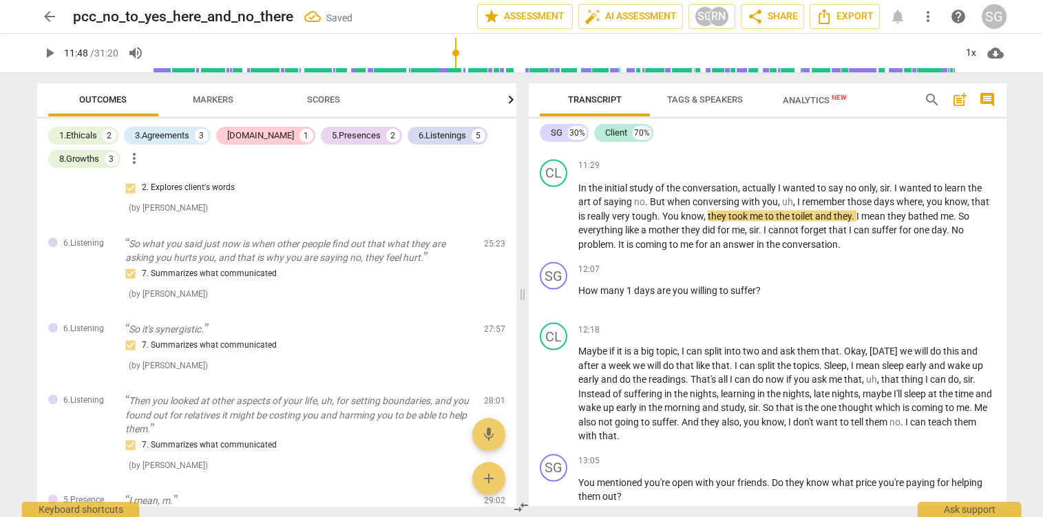
scroll to position [495, 0]
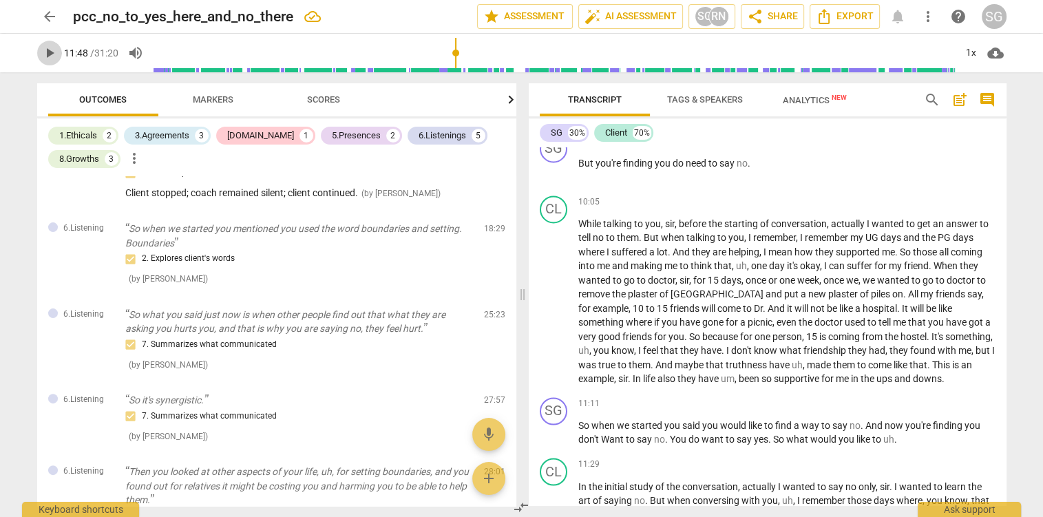
click at [45, 56] on span "play_arrow" at bounding box center [49, 53] width 17 height 17
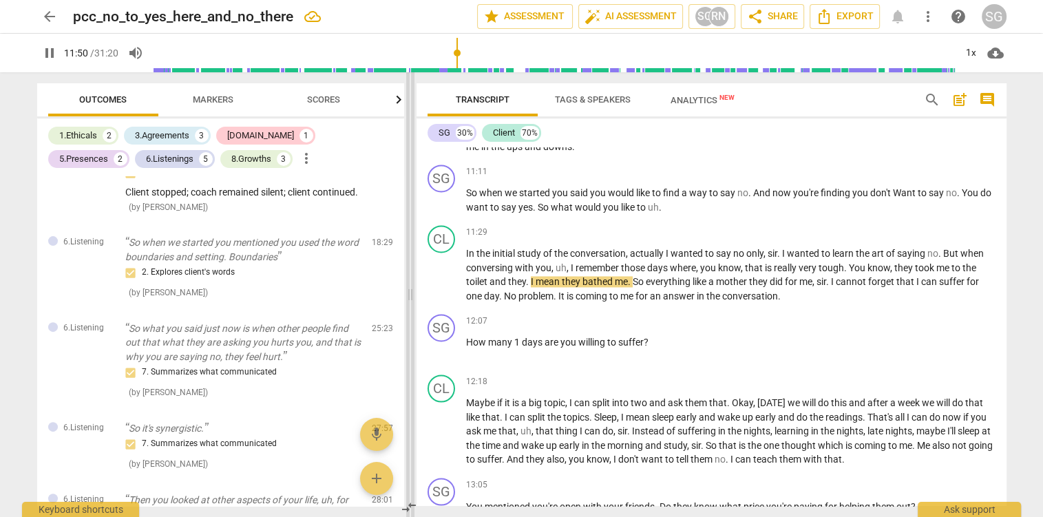
scroll to position [552, 0]
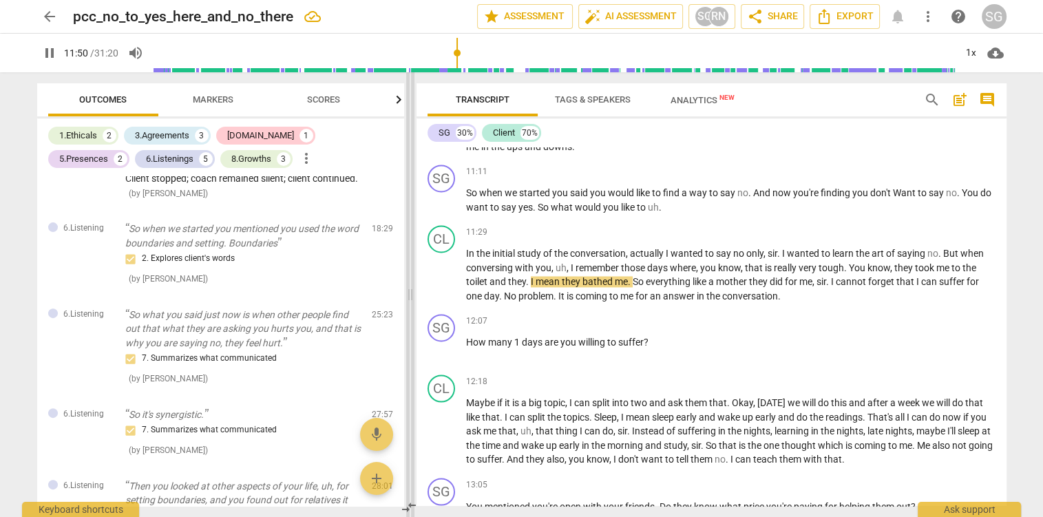
type input "711"
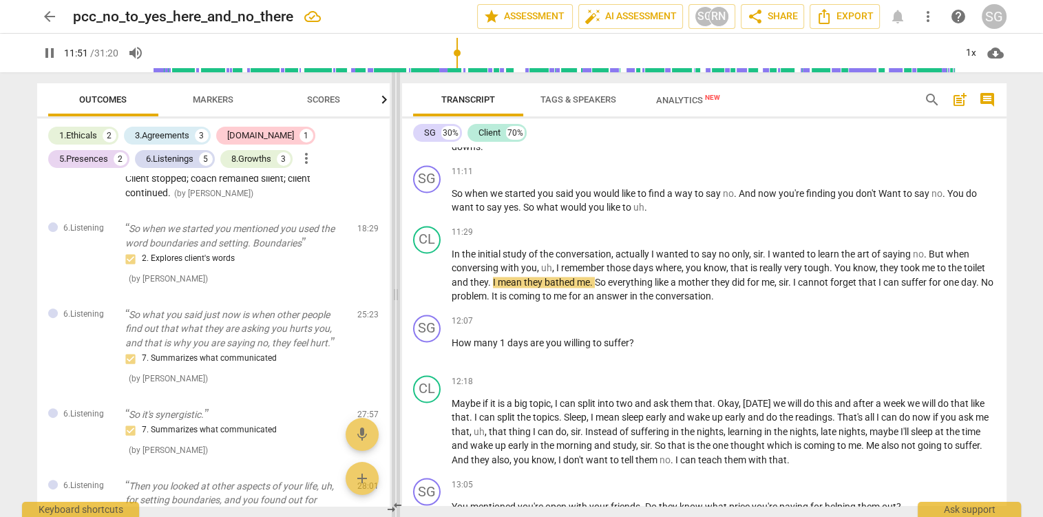
drag, startPoint x: 524, startPoint y: 298, endPoint x: 397, endPoint y: 284, distance: 127.5
click at [397, 284] on span at bounding box center [396, 294] width 8 height 445
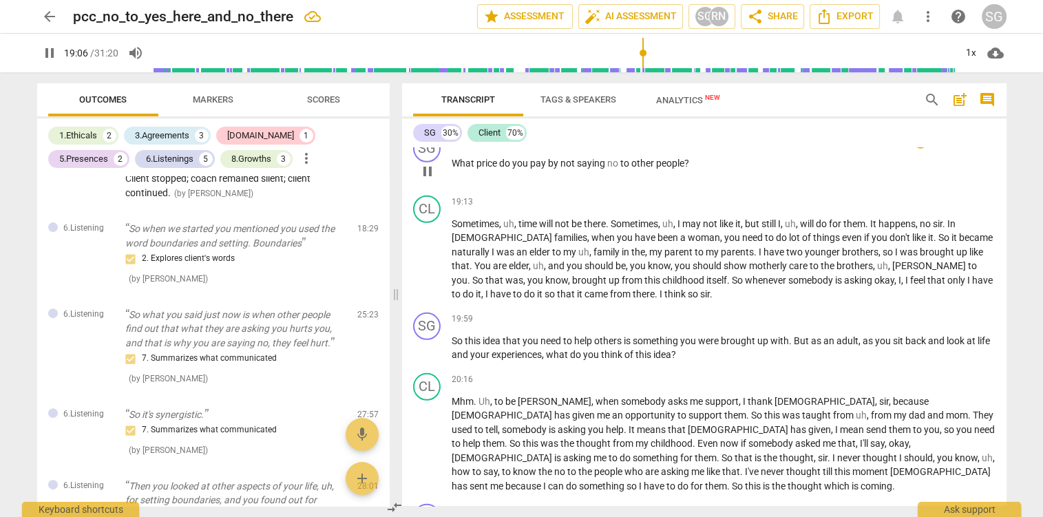
scroll to position [3859, 0]
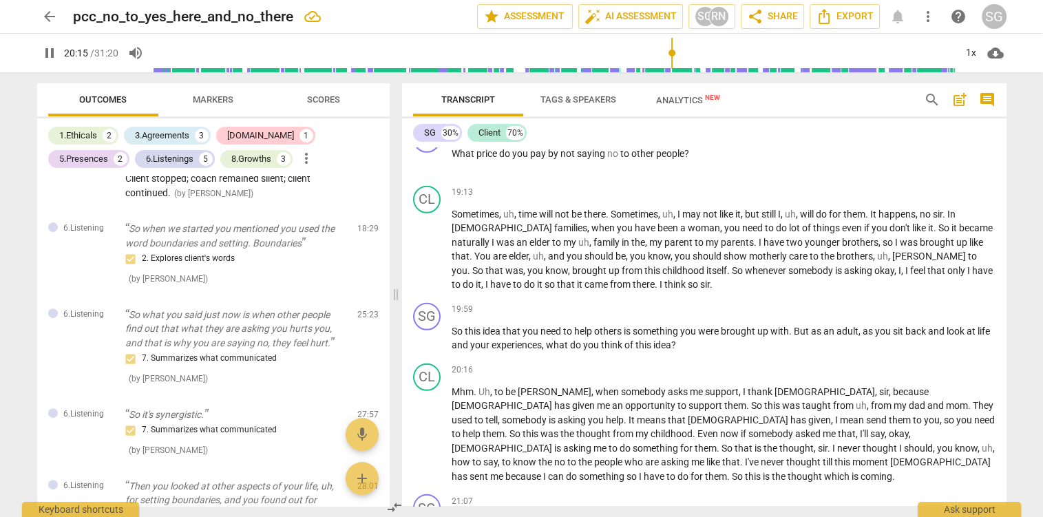
click at [45, 47] on span "pause" at bounding box center [49, 53] width 17 height 17
type input "1216"
